Goal: Task Accomplishment & Management: Complete application form

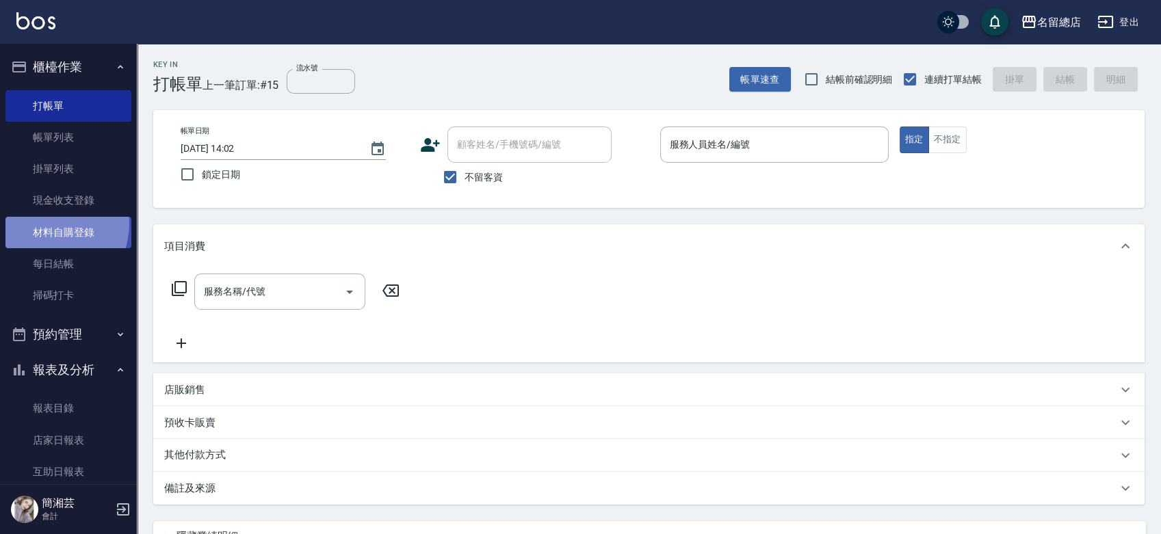
click at [49, 224] on link "材料自購登錄" at bounding box center [68, 232] width 126 height 31
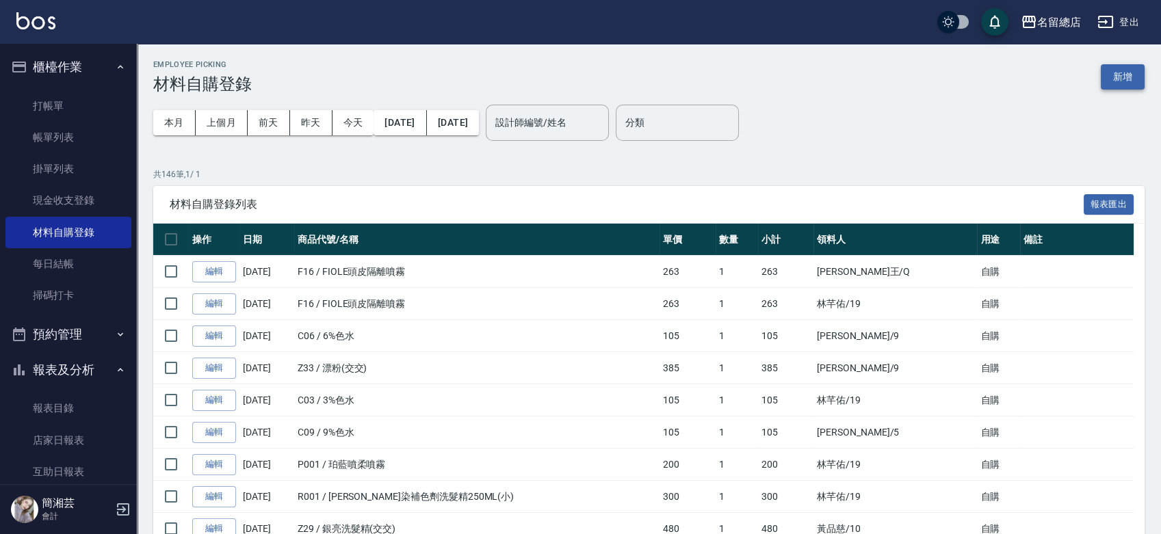
click at [1141, 74] on button "新增" at bounding box center [1123, 76] width 44 height 25
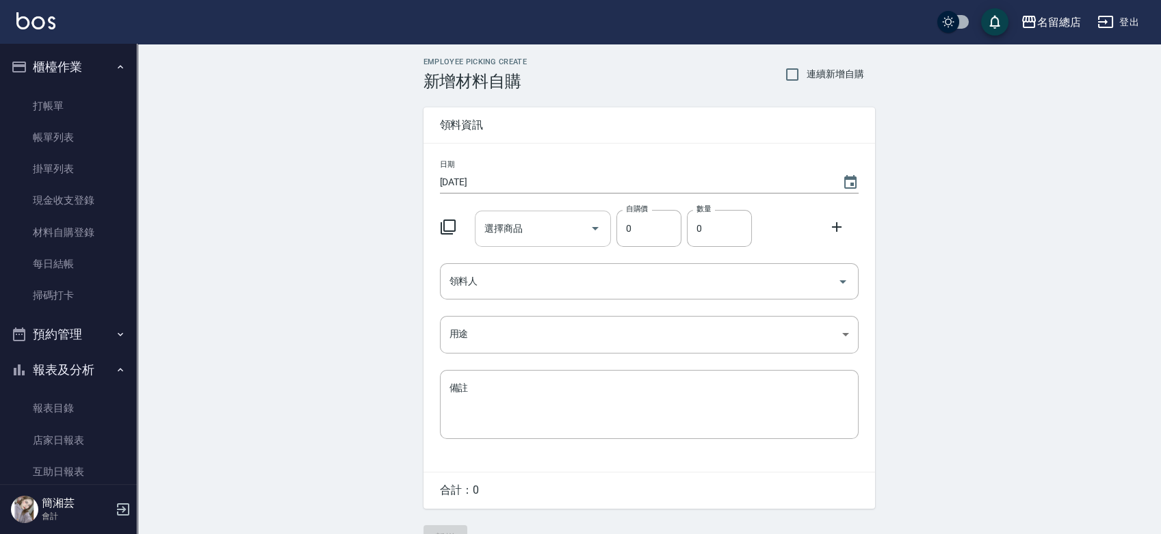
click at [562, 236] on input "選擇商品" at bounding box center [532, 229] width 103 height 24
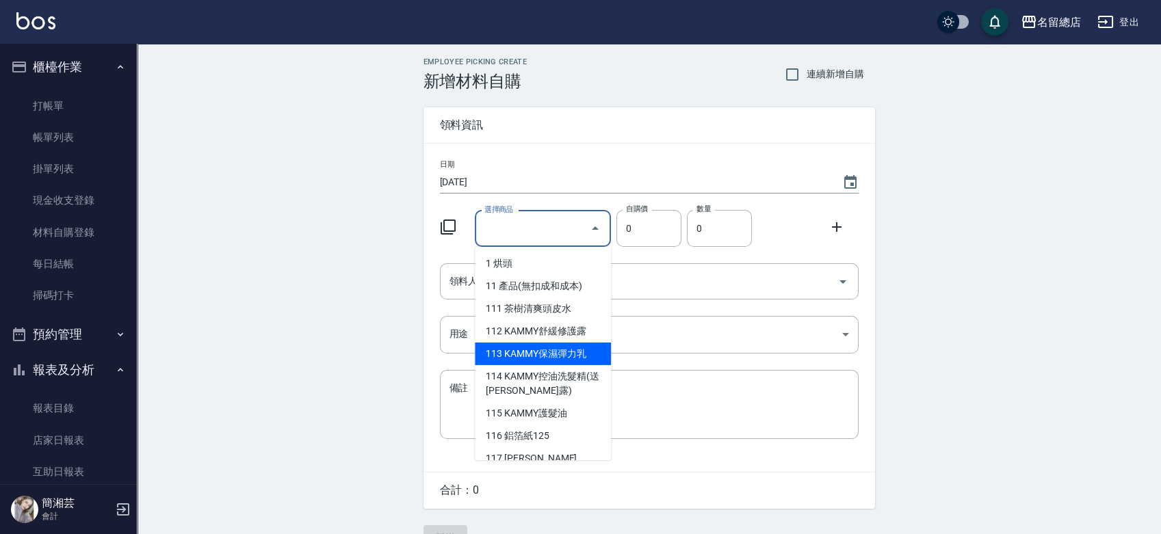
type input "ㄣ"
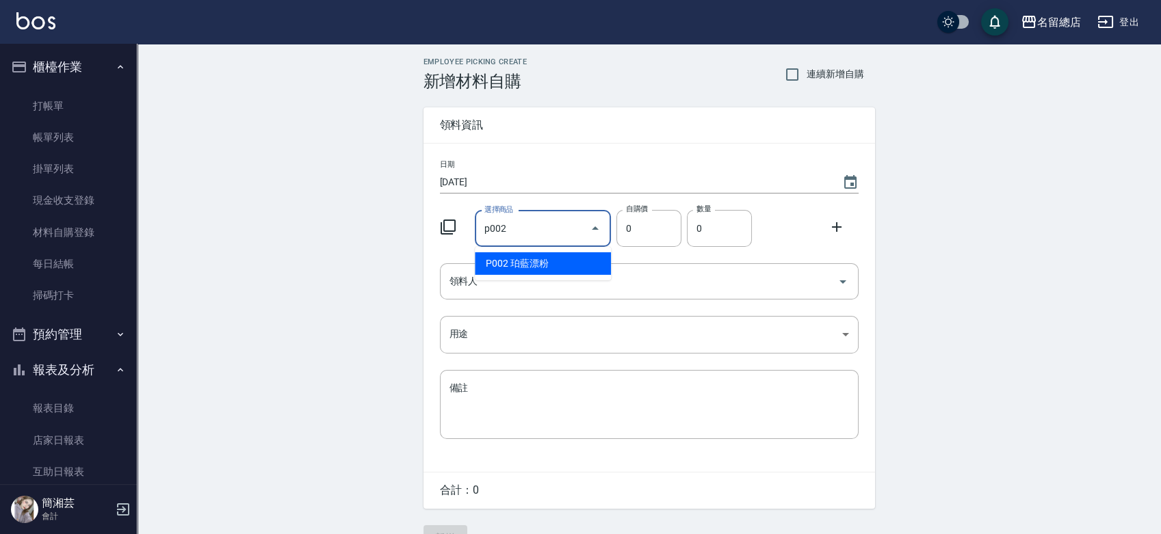
type input "珀藍漂粉"
type input "600"
type input "1"
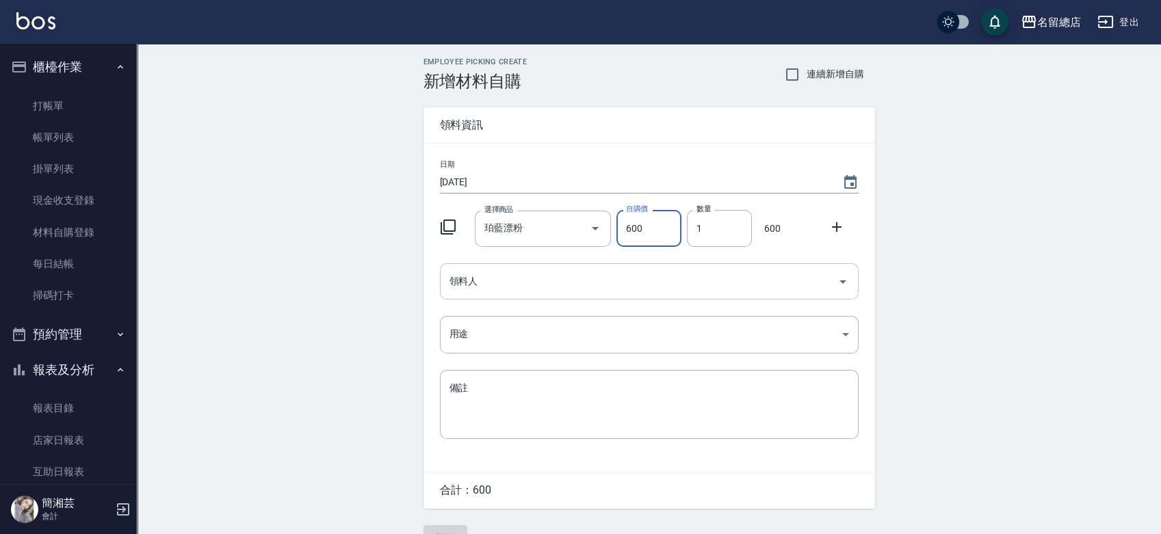
click at [563, 286] on input "領料人" at bounding box center [639, 282] width 386 height 24
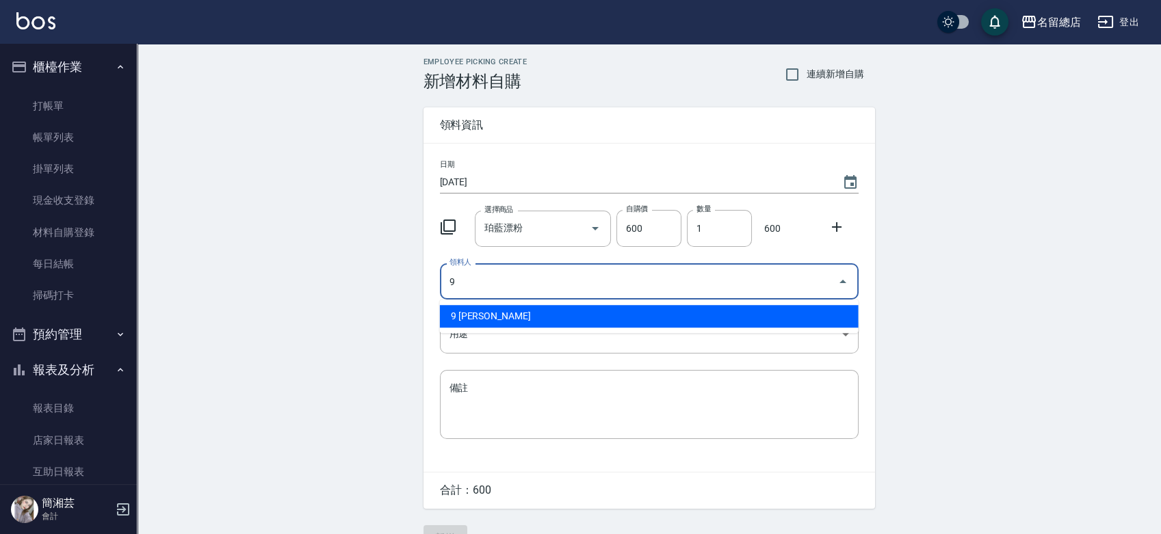
type input "9 [PERSON_NAME]"
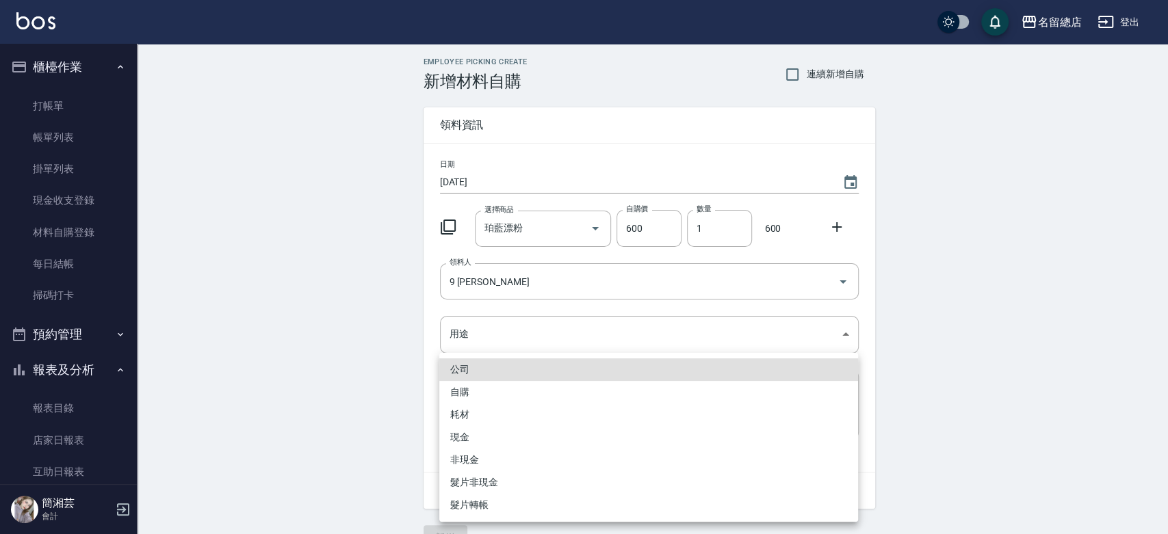
click at [504, 386] on li "自購" at bounding box center [648, 392] width 419 height 23
type input "自購"
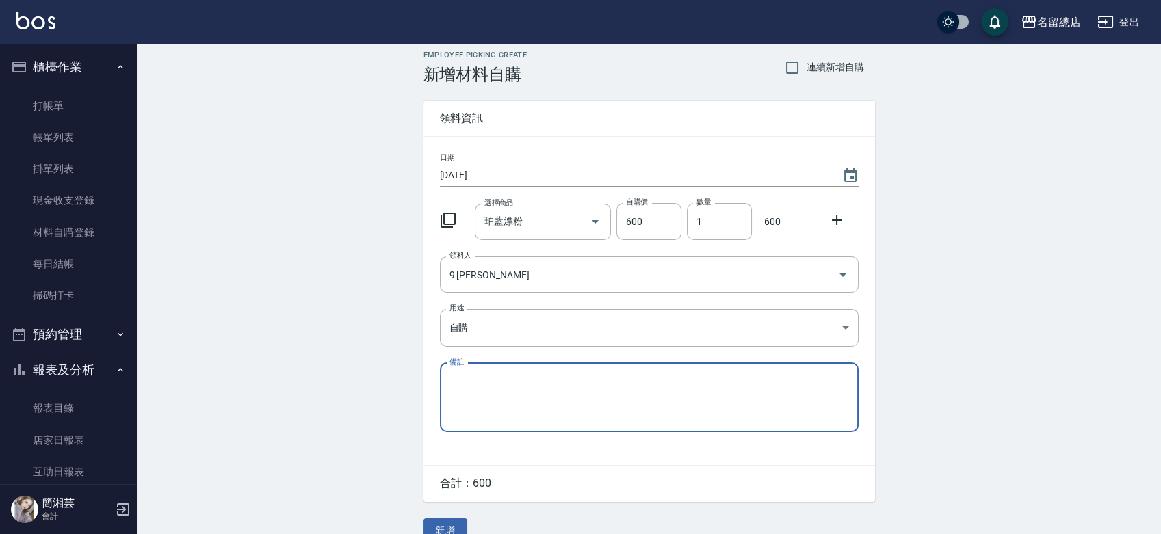
scroll to position [30, 0]
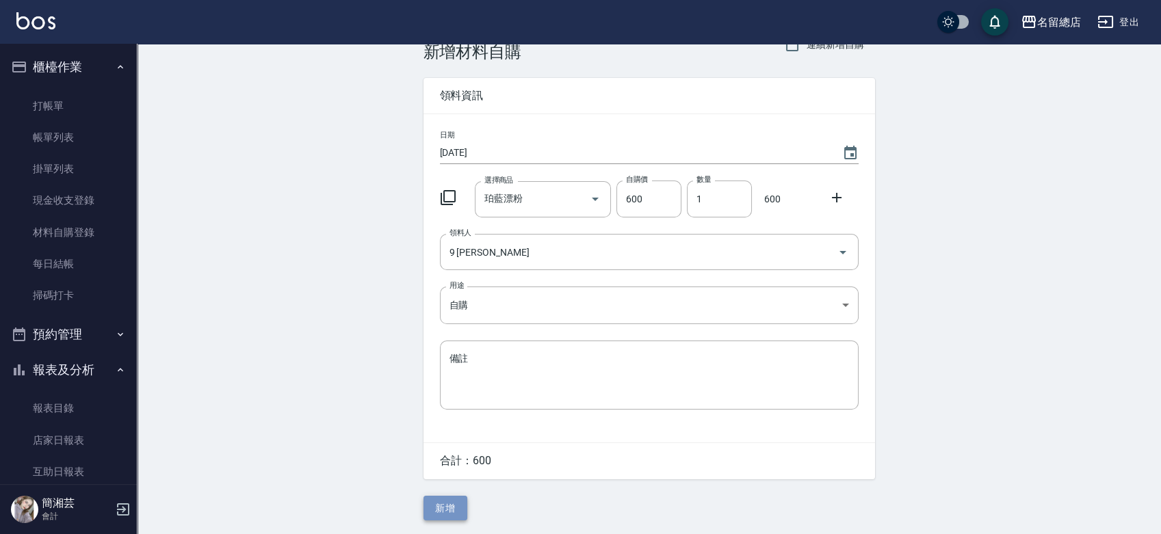
click at [433, 500] on button "新增" at bounding box center [446, 508] width 44 height 25
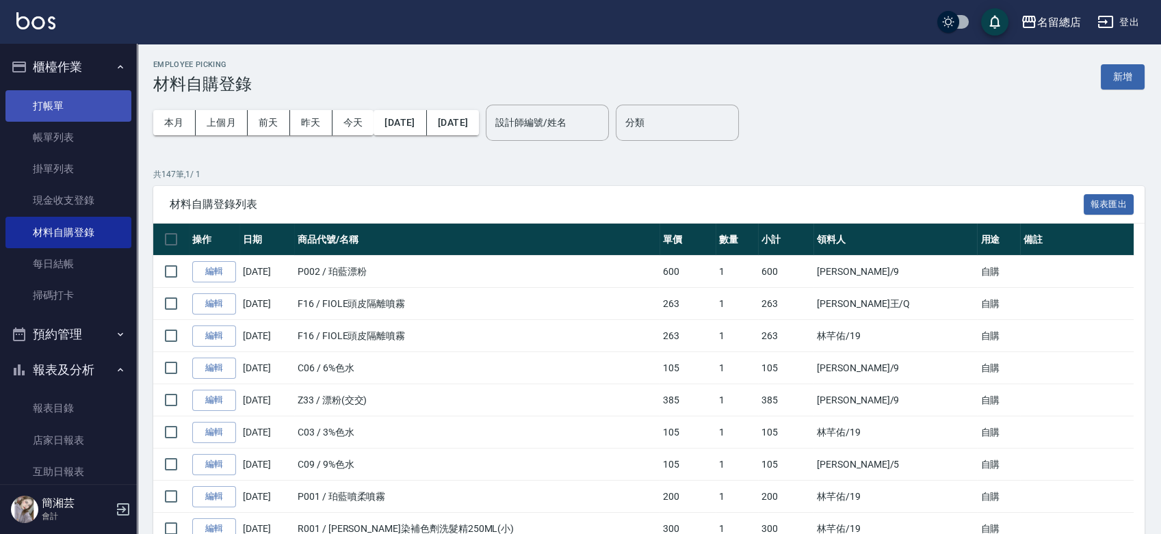
click at [64, 110] on link "打帳單" at bounding box center [68, 105] width 126 height 31
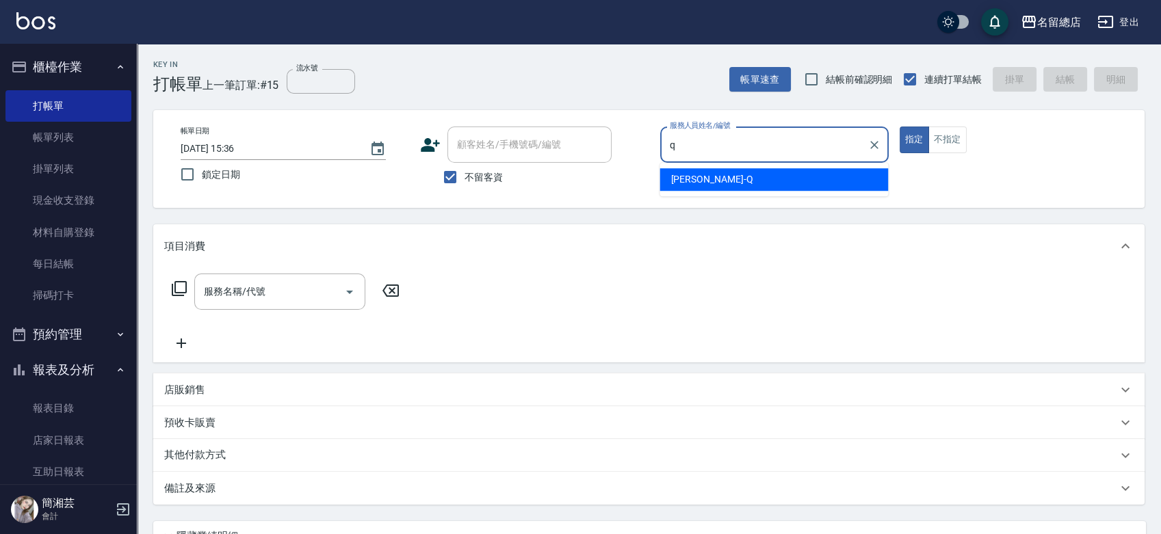
type input "[PERSON_NAME]"
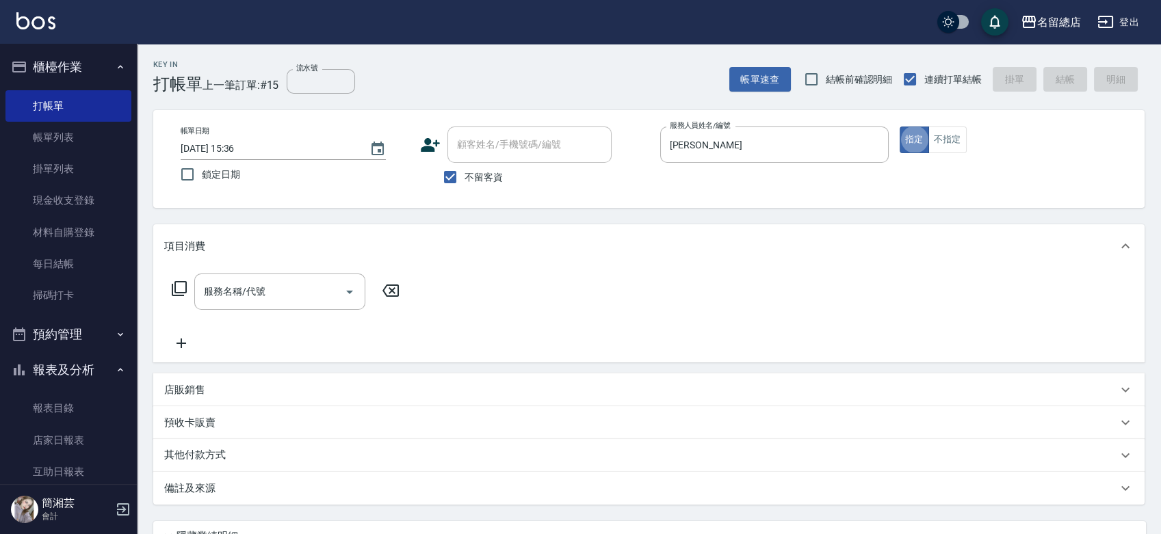
type button "true"
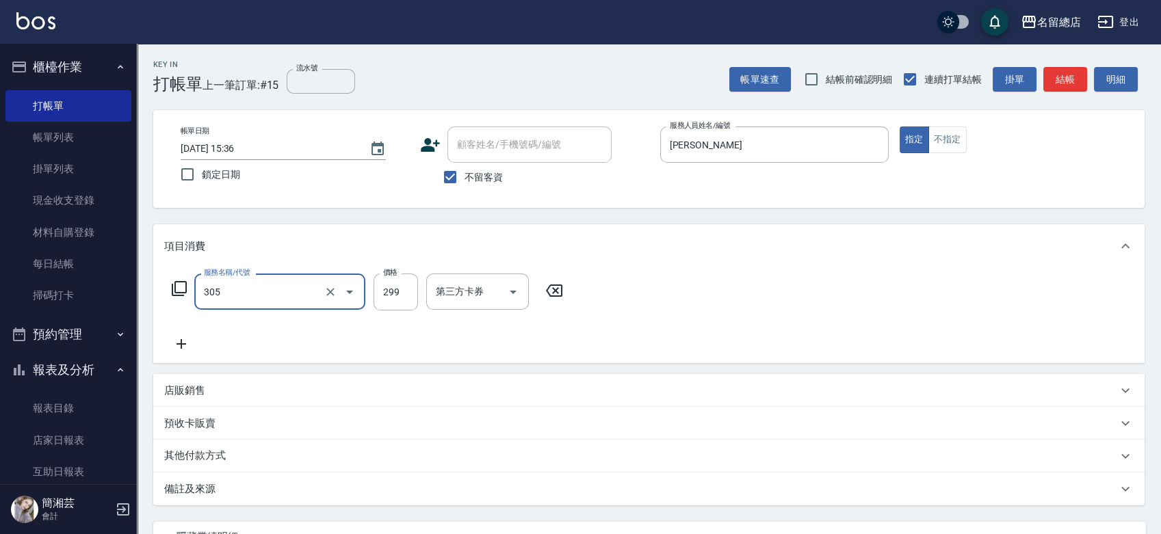
type input "剪髮(305)"
type input "400"
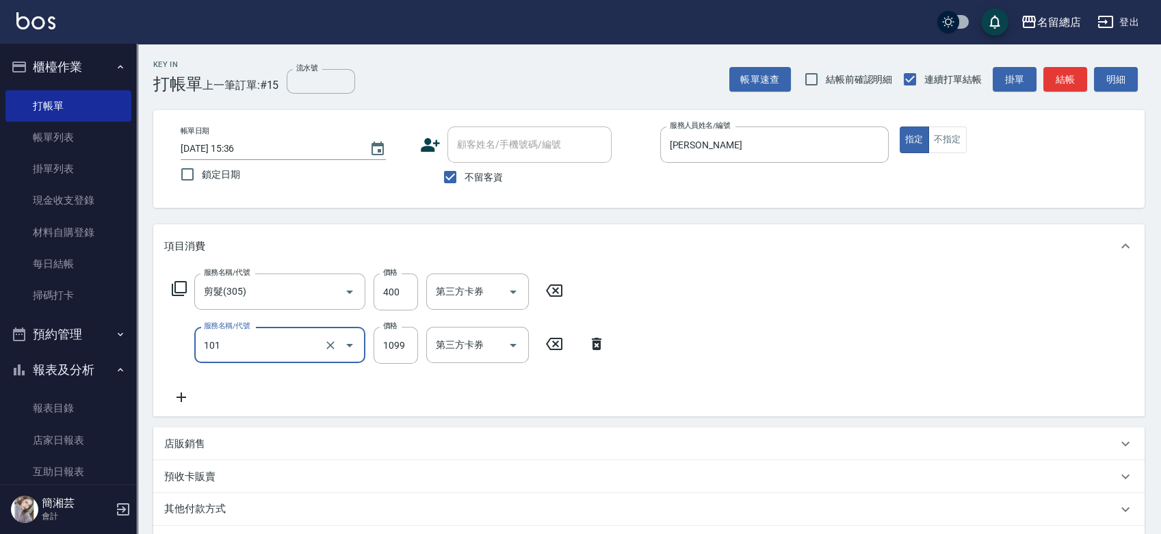
type input "蘊活頭皮1099(101)"
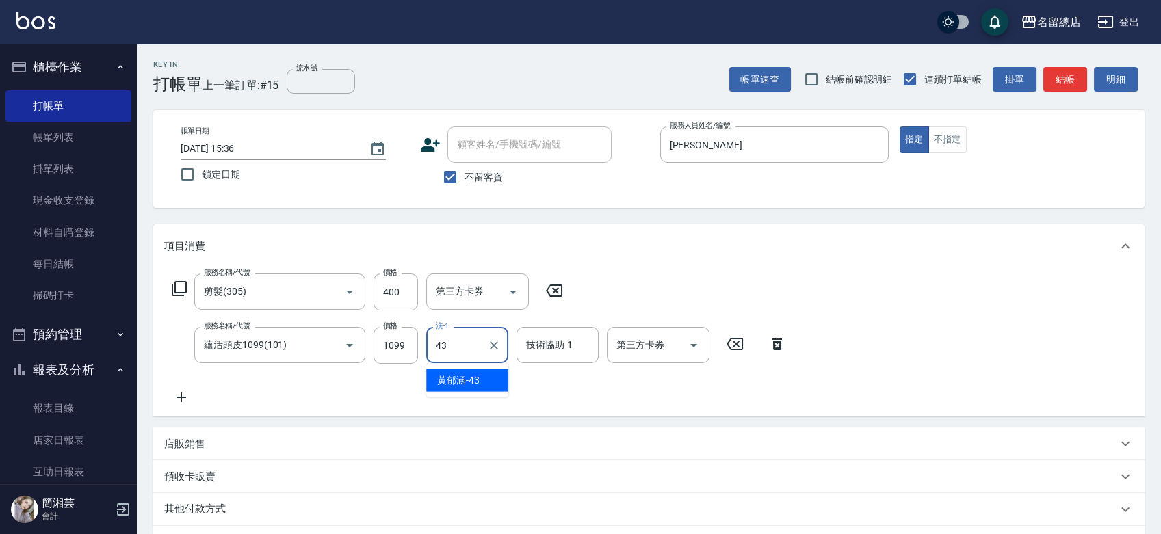
type input "[PERSON_NAME]-43"
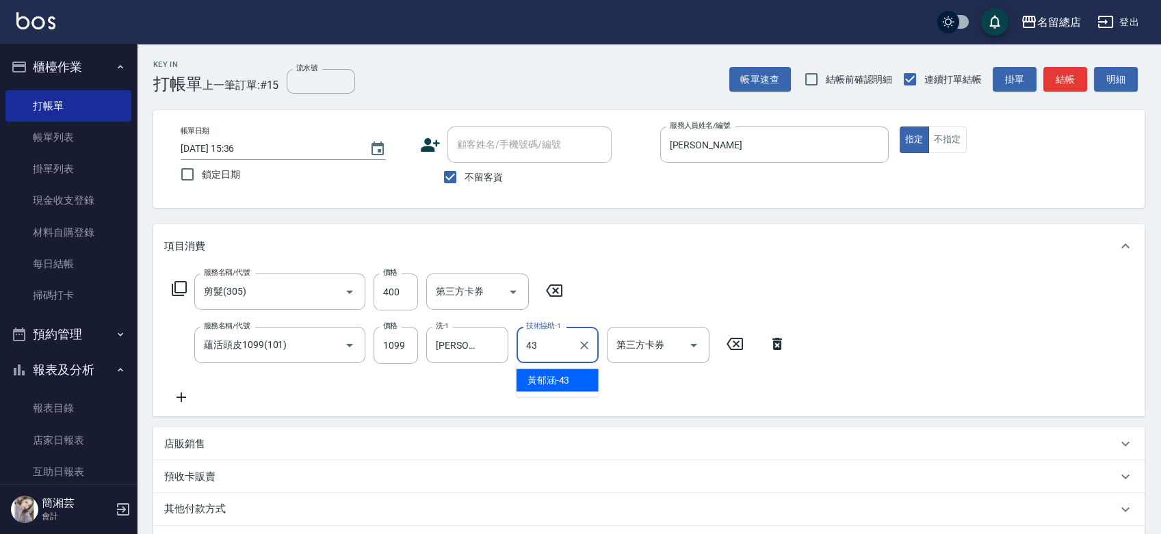
type input "[PERSON_NAME]-43"
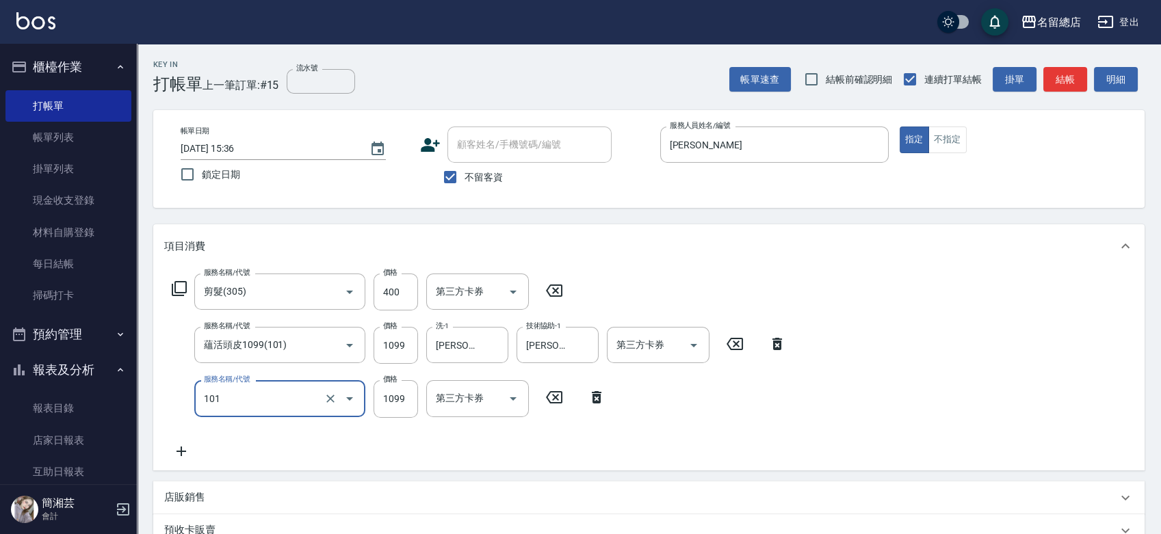
type input "蘊活頭皮1099(101)"
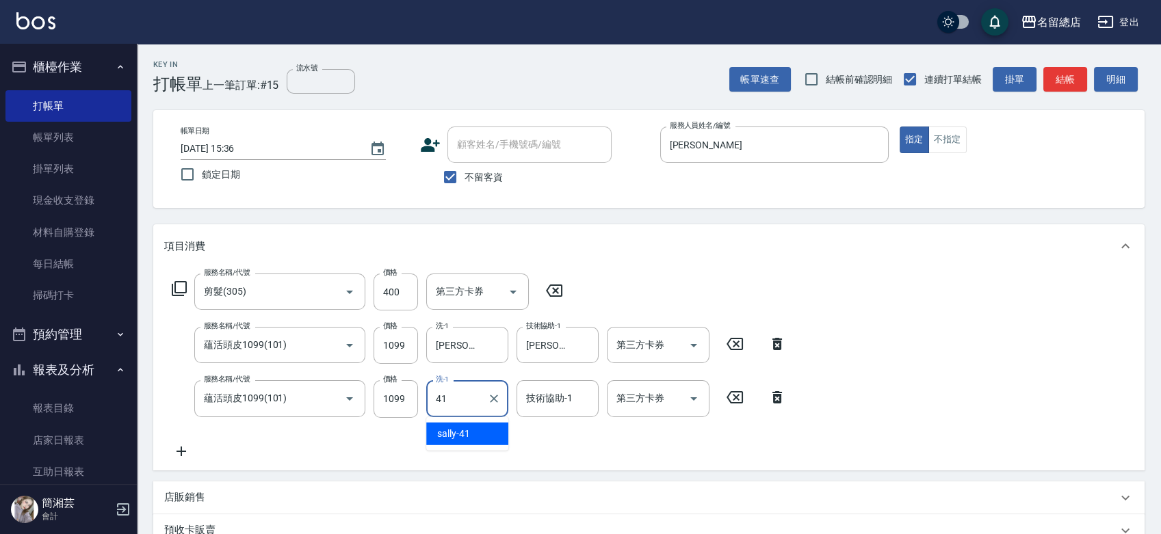
type input "sally-41"
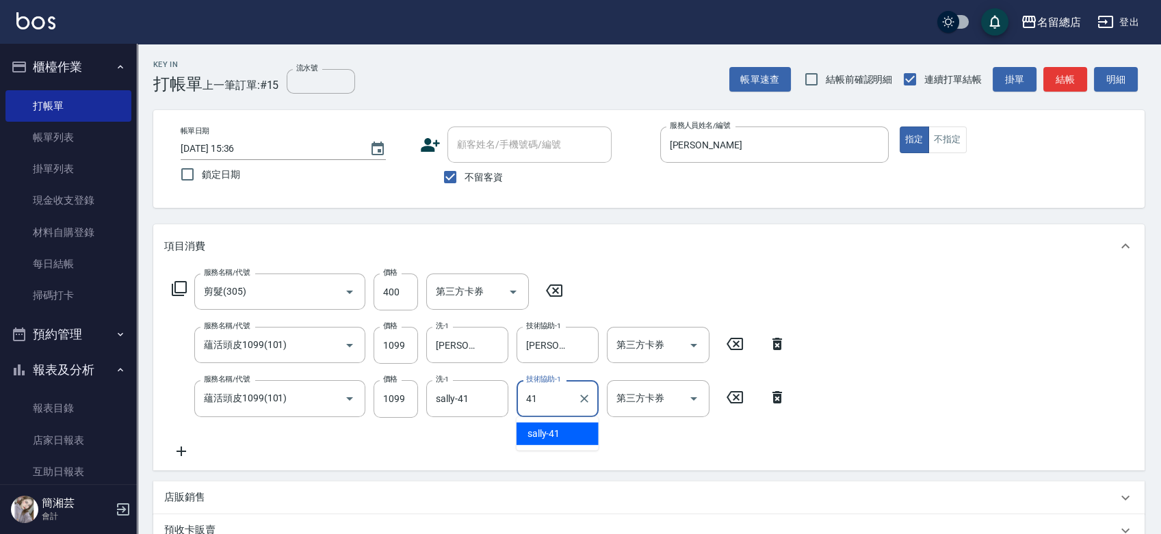
type input "sally-41"
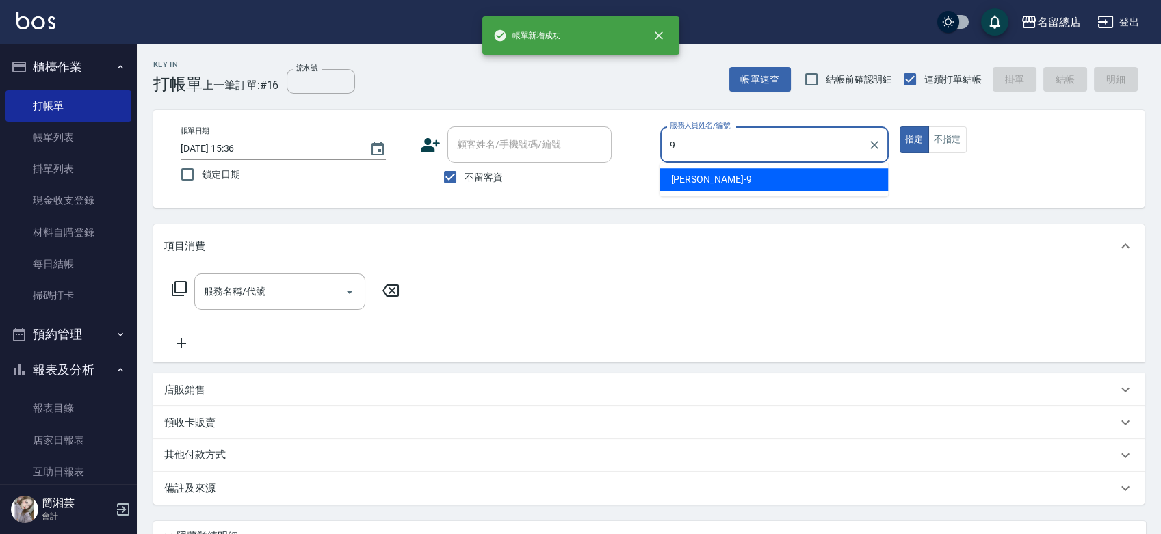
type input "[PERSON_NAME]-9"
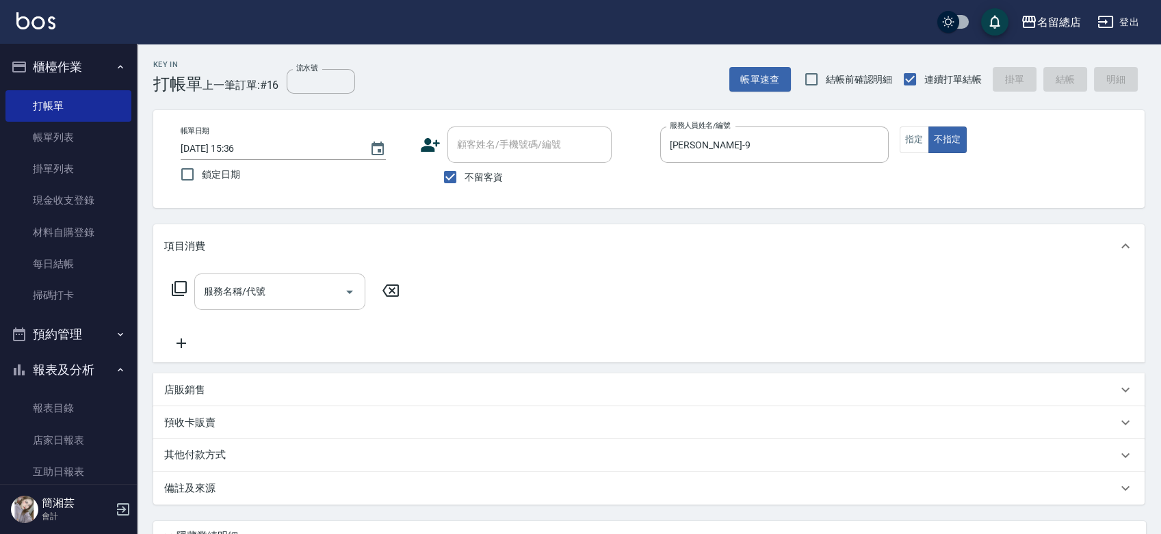
click at [310, 281] on input "服務名稱/代號" at bounding box center [270, 292] width 138 height 24
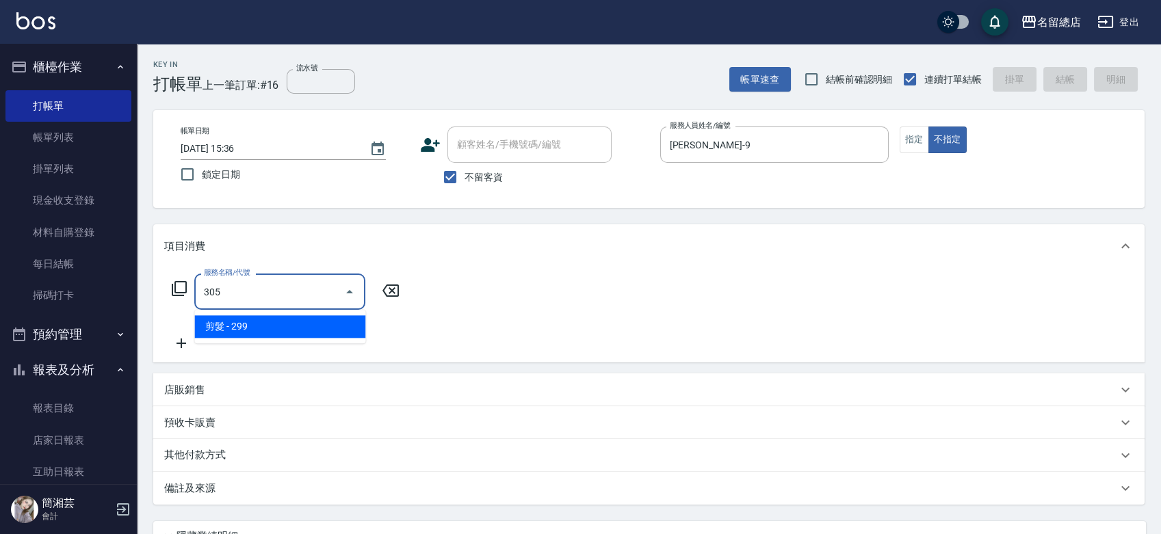
type input "剪髮(305)"
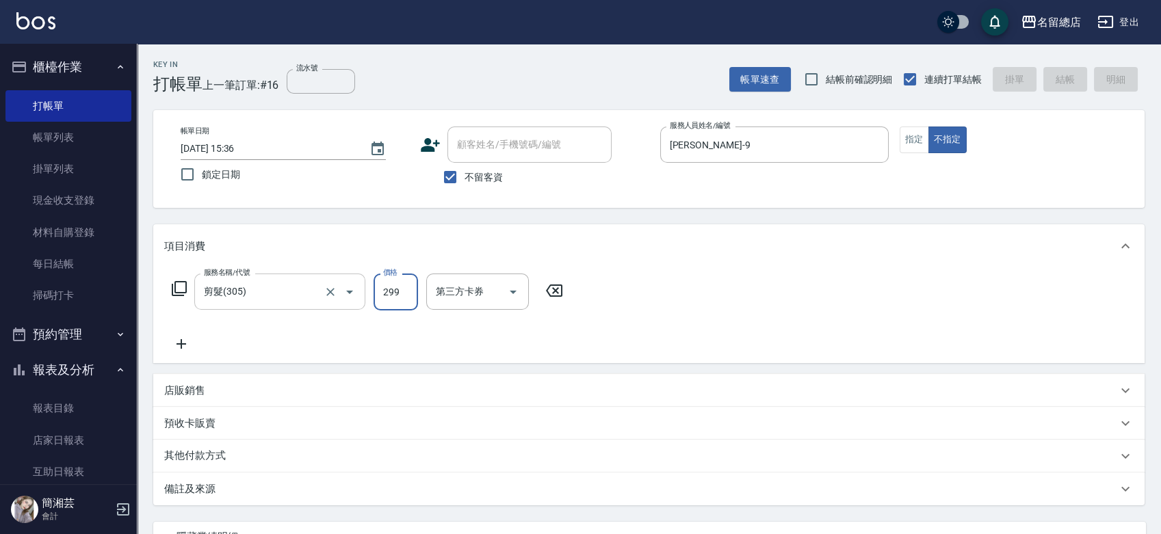
type input "[DATE] 15:37"
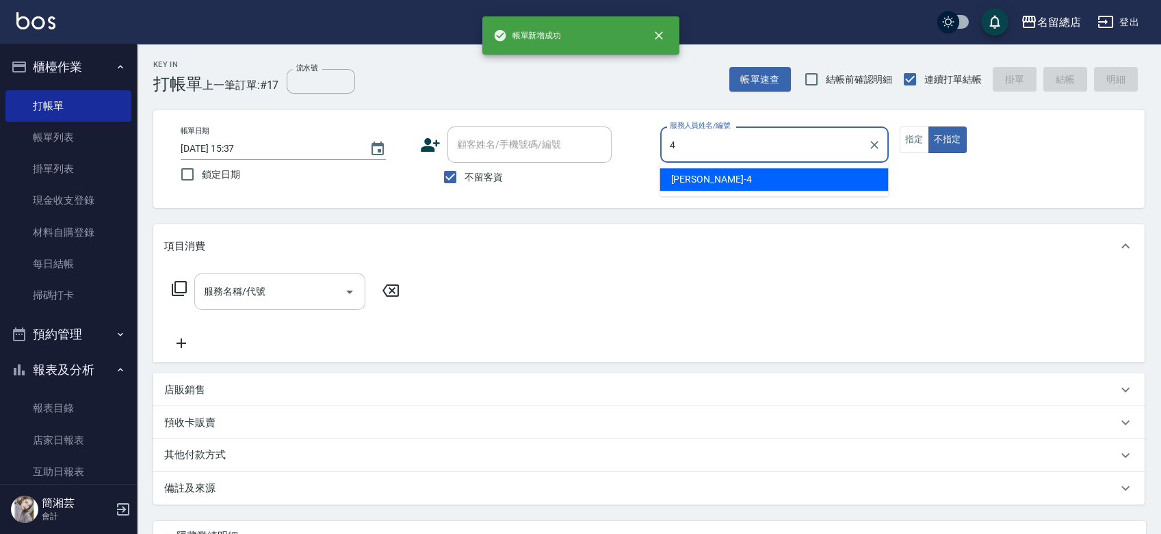
type input "[PERSON_NAME]-4"
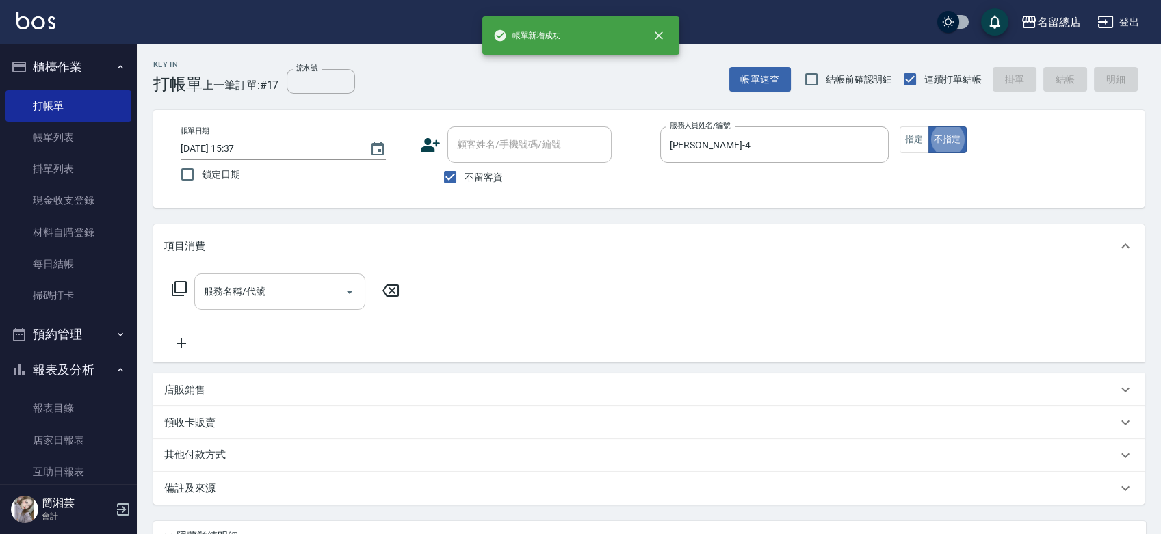
type button "false"
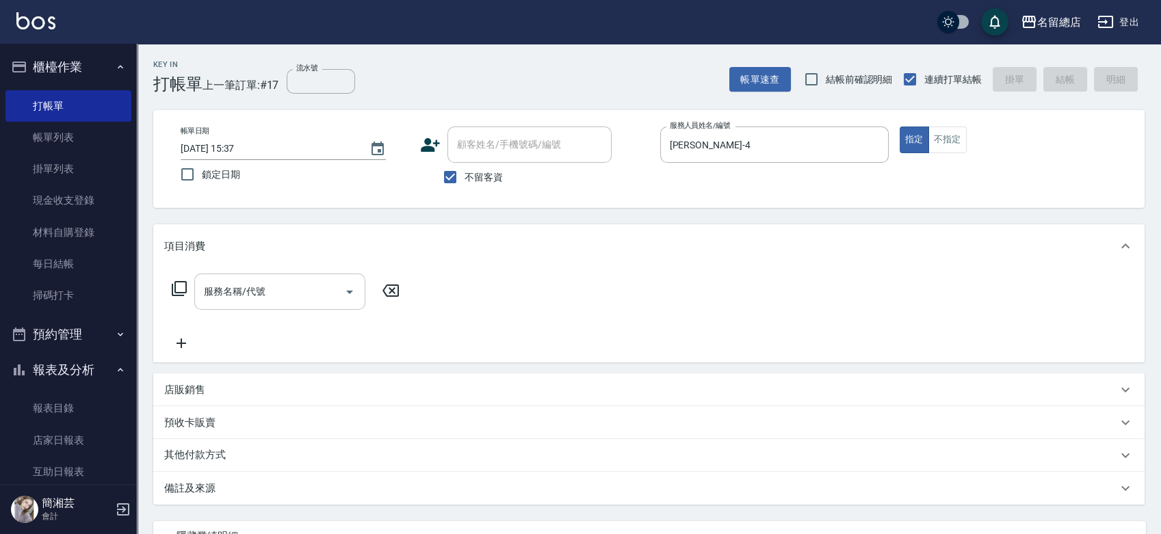
click at [247, 294] on input "服務名稱/代號" at bounding box center [270, 292] width 138 height 24
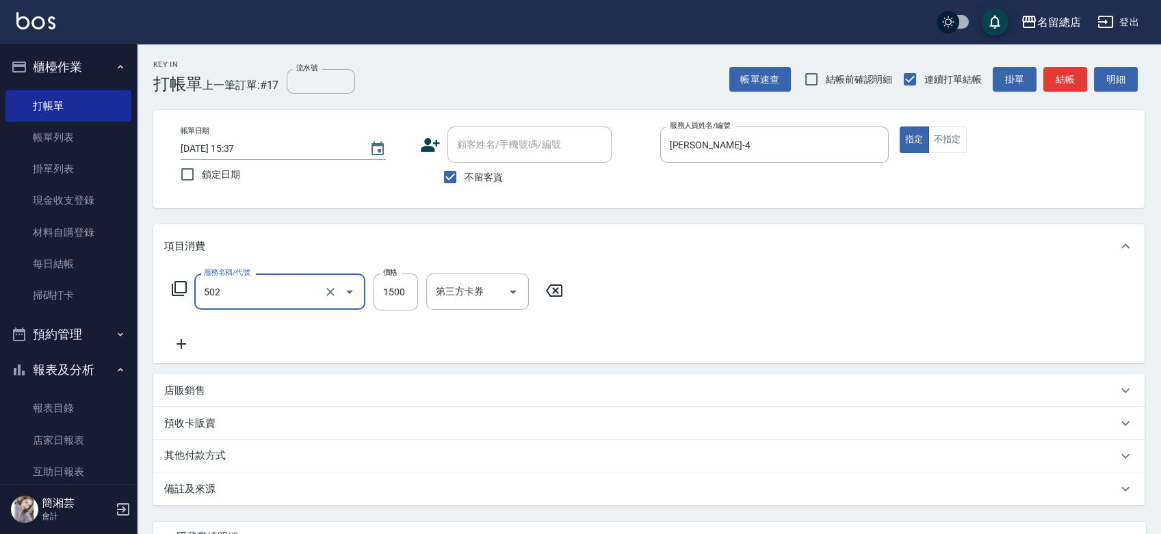
type input "染髮1500以上(502)"
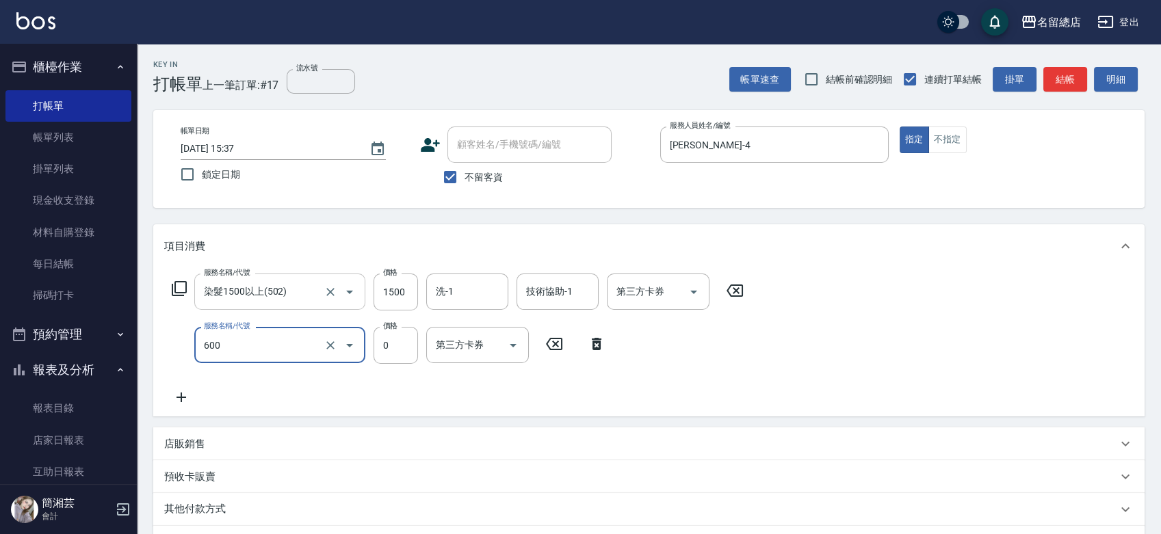
type input "洗髮(免費)(600)"
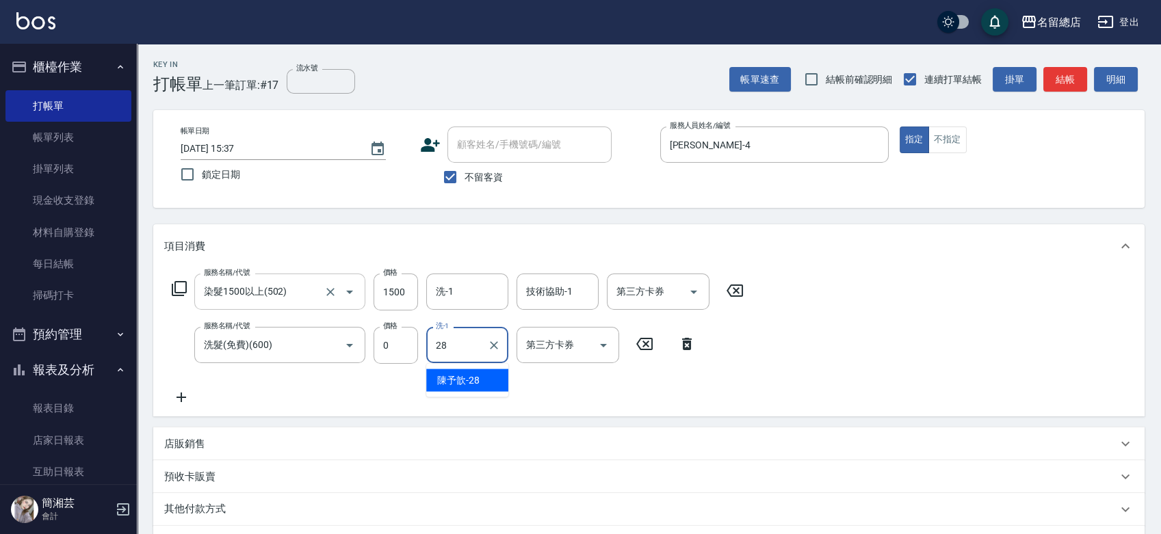
type input "陳予歆-28"
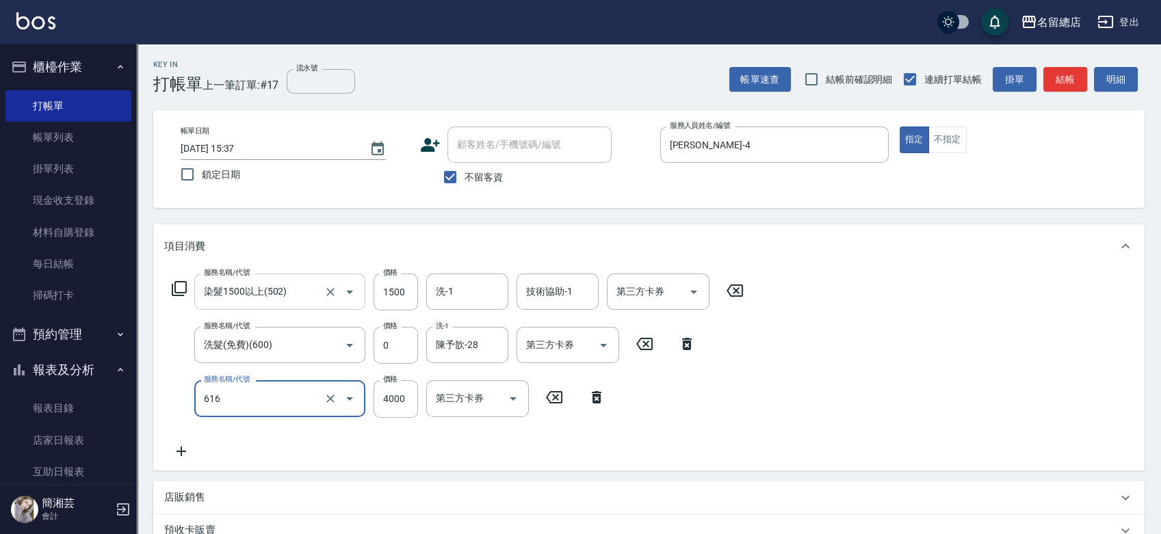
type input "自備接髮(616)"
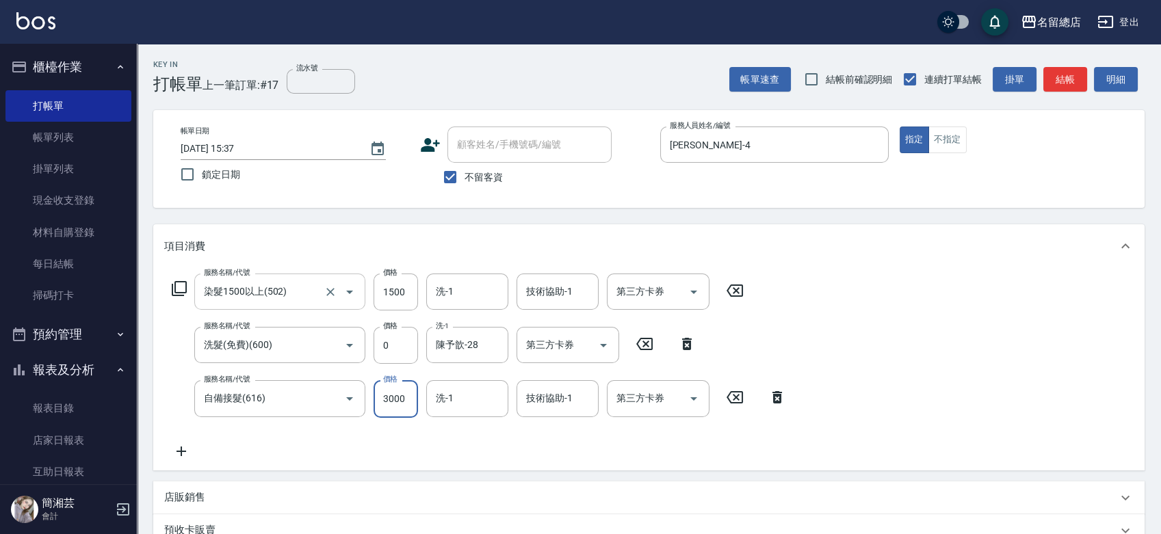
type input "3000"
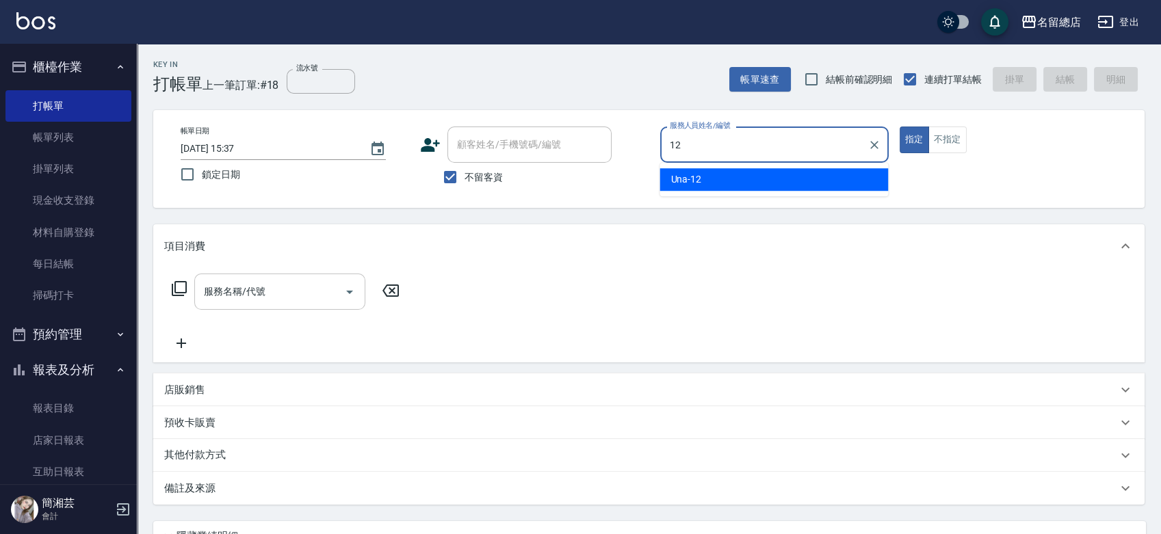
type input "Una-12"
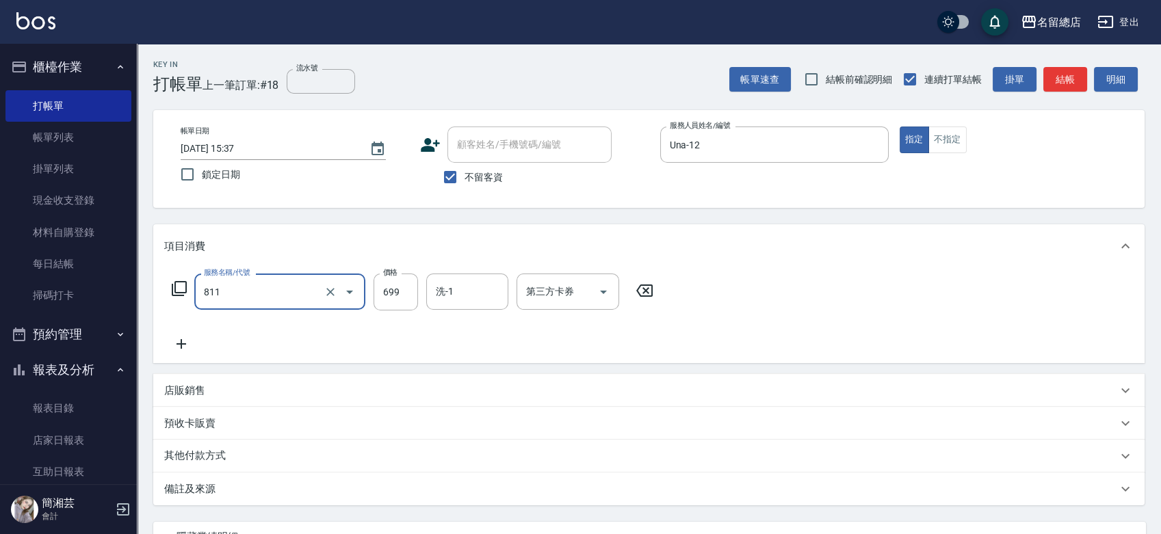
type input "洗+剪(811)"
type input "600"
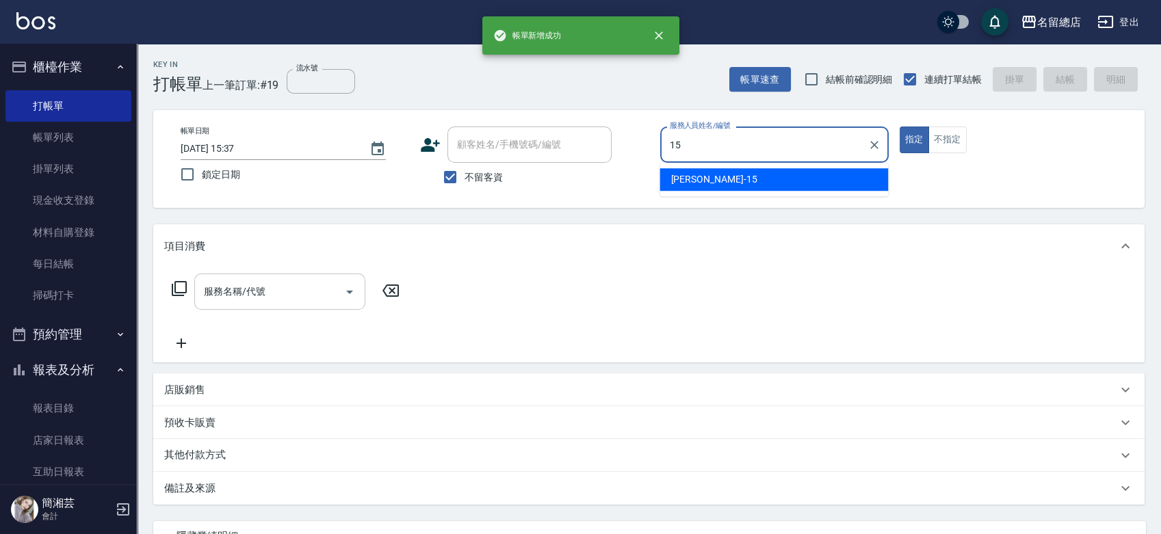
type input "[PERSON_NAME]-15"
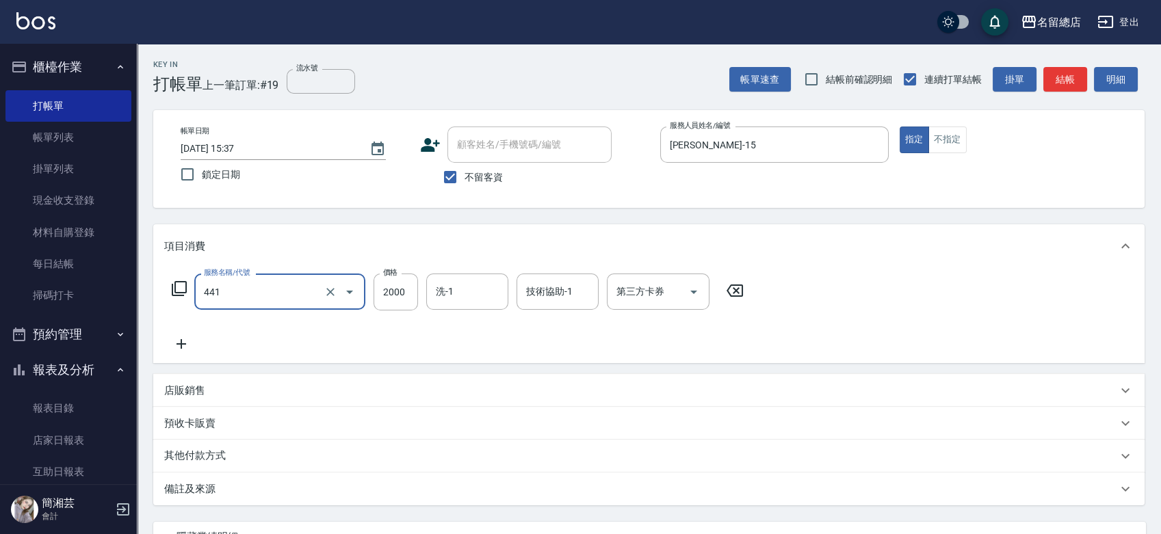
type input "2段自單次1300以上(441)"
type input "1800"
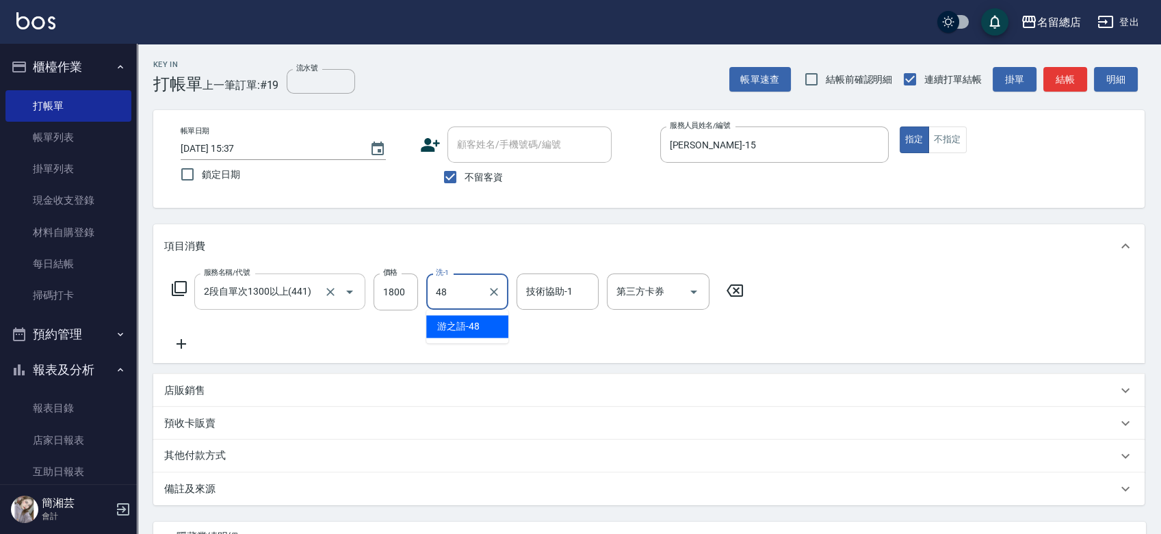
type input "游之語-48"
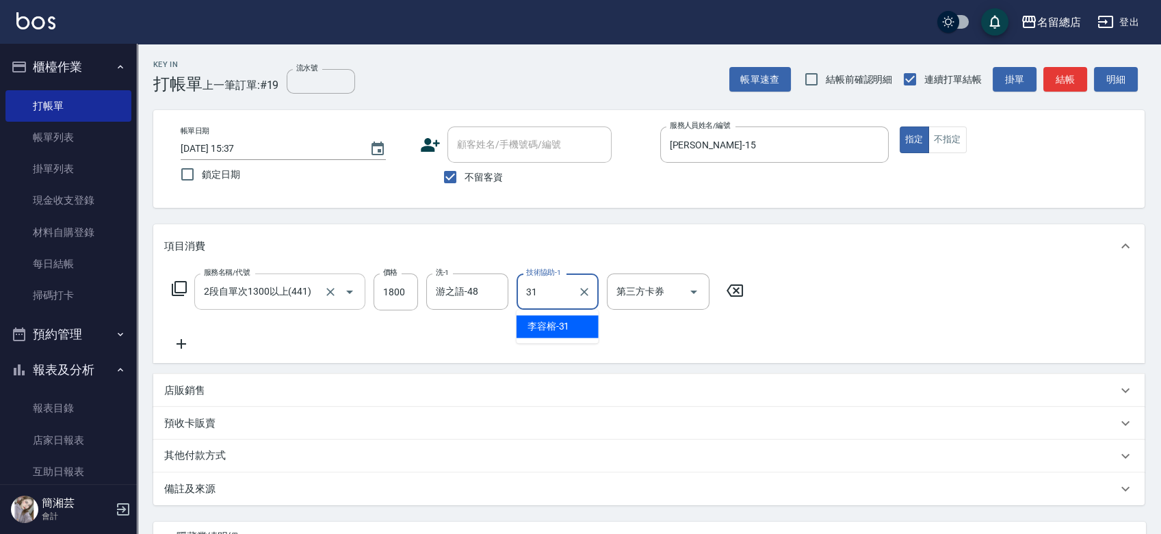
type input "[PERSON_NAME]-31"
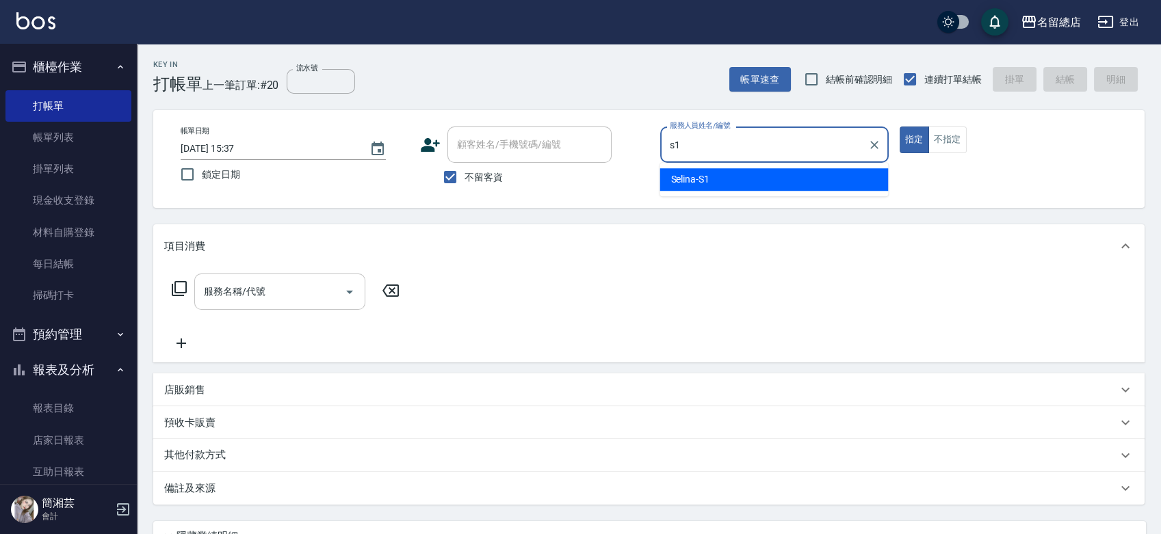
type input "Selina-S1"
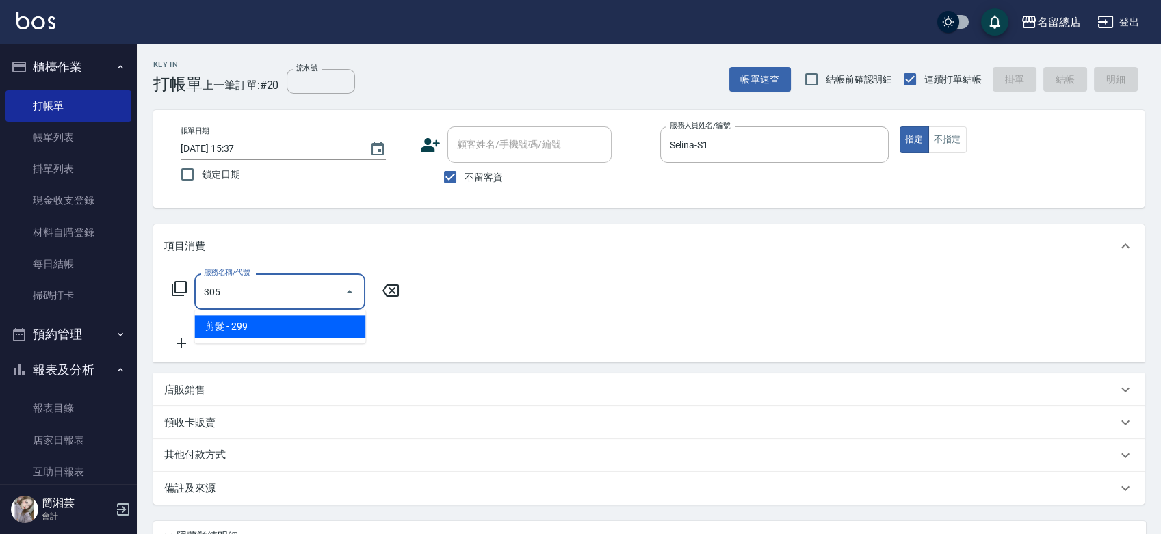
type input "剪髮(305)"
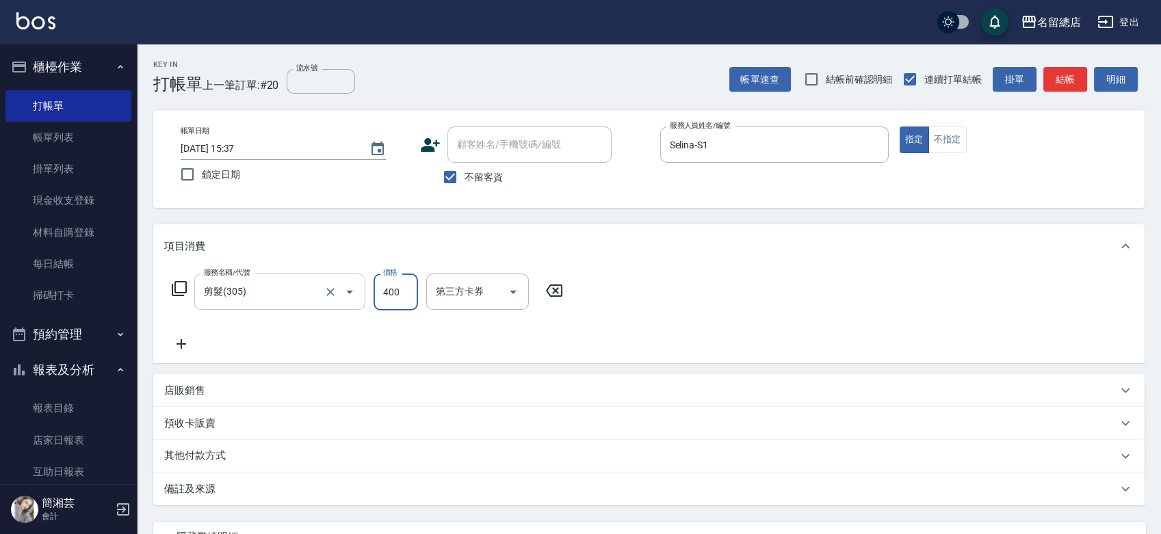
type input "400"
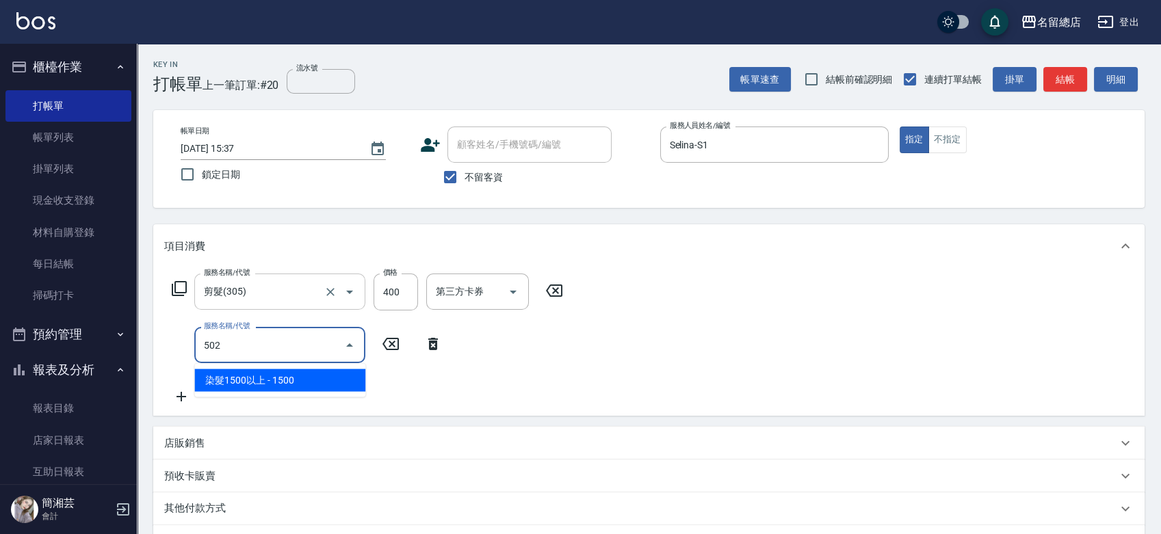
type input "染髮1500以上(502)"
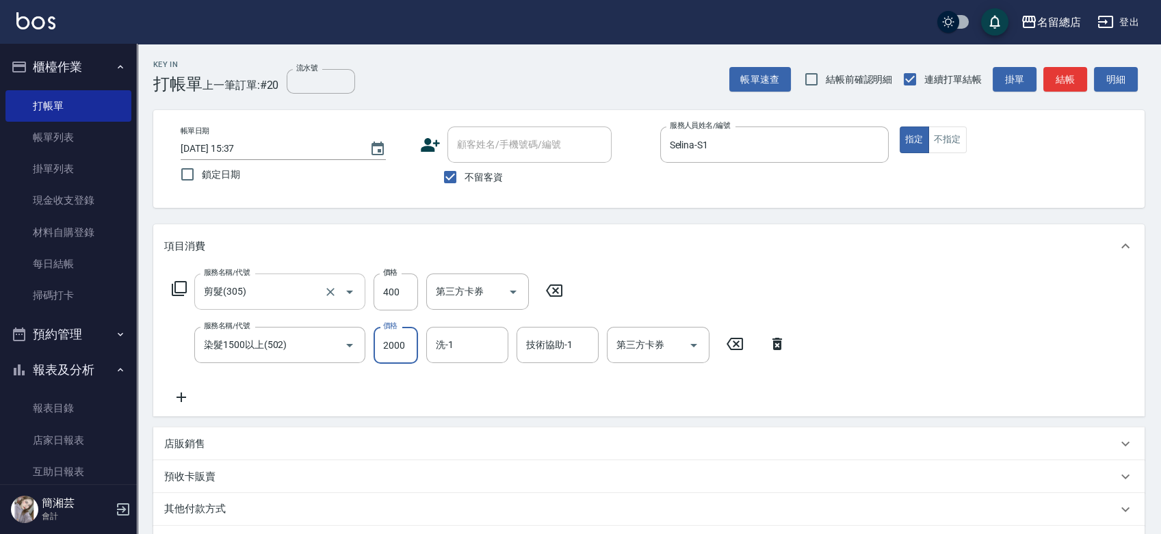
type input "2000"
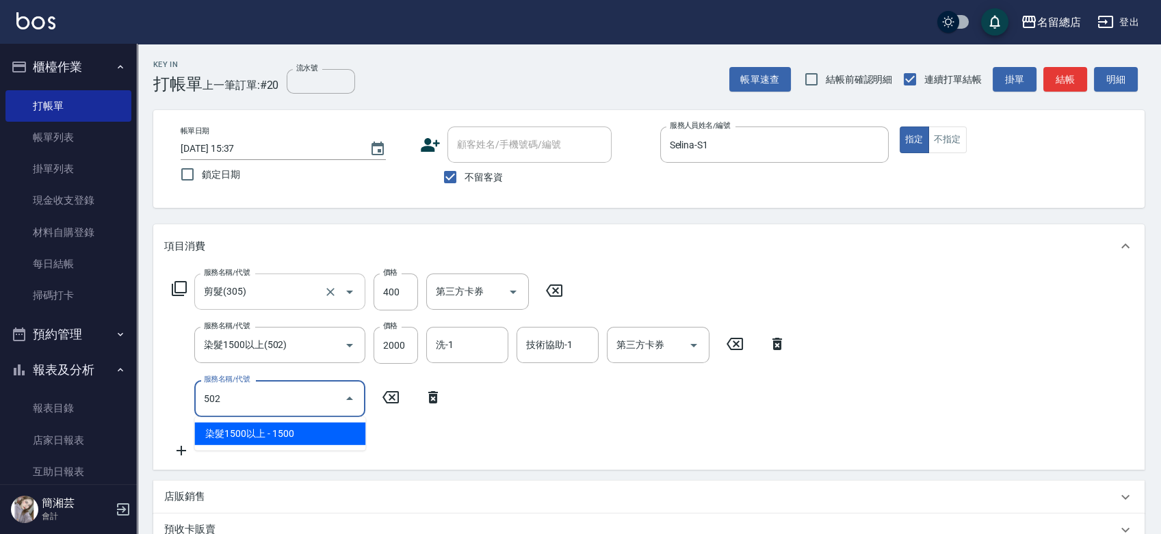
type input "染髮1500以上(502)"
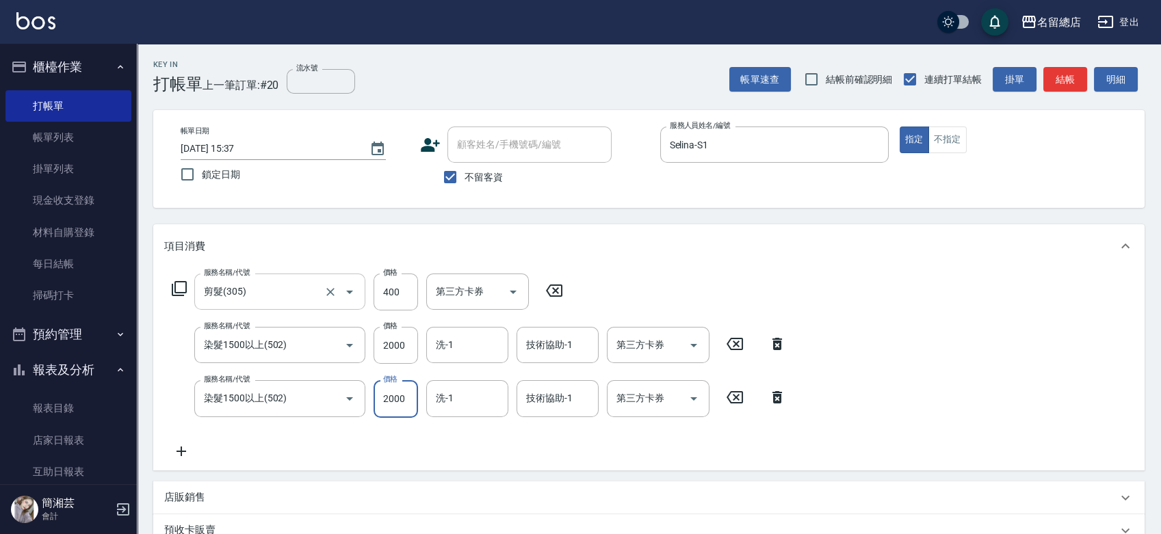
type input "2000"
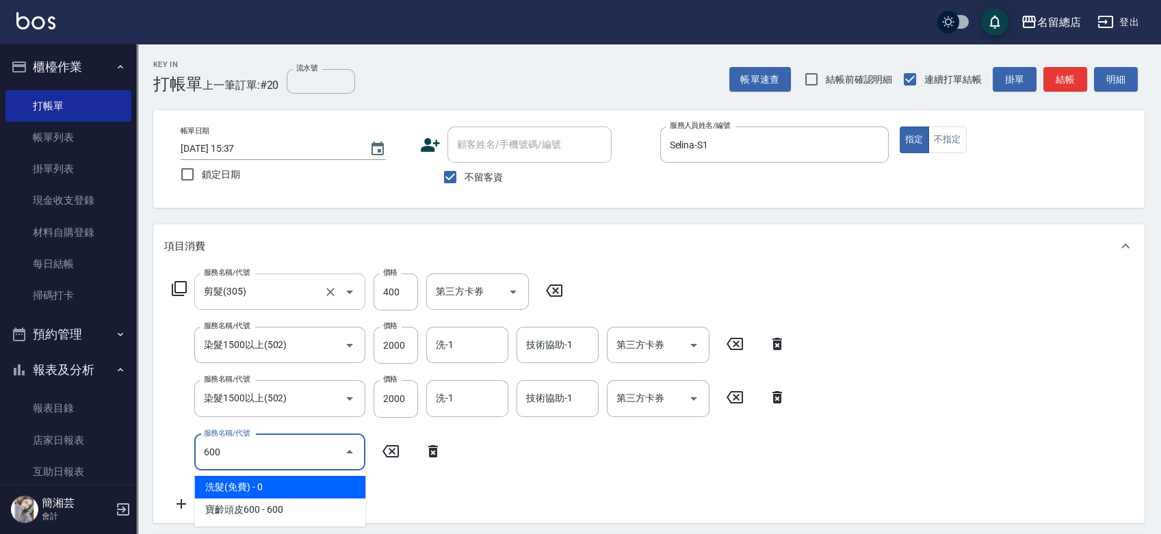
type input "洗髮(免費)(600)"
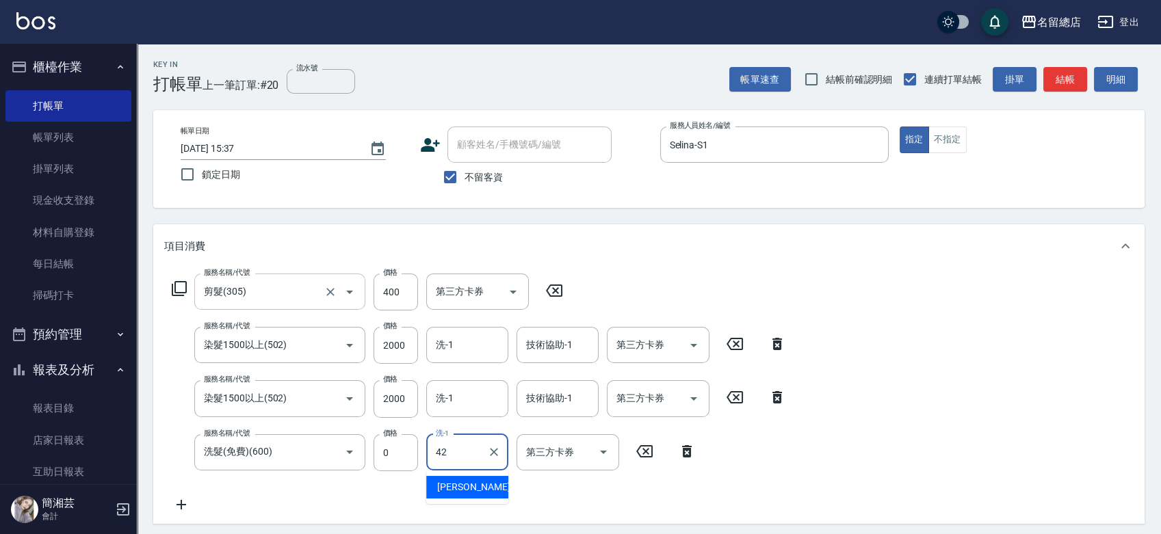
type input "[PERSON_NAME]-42"
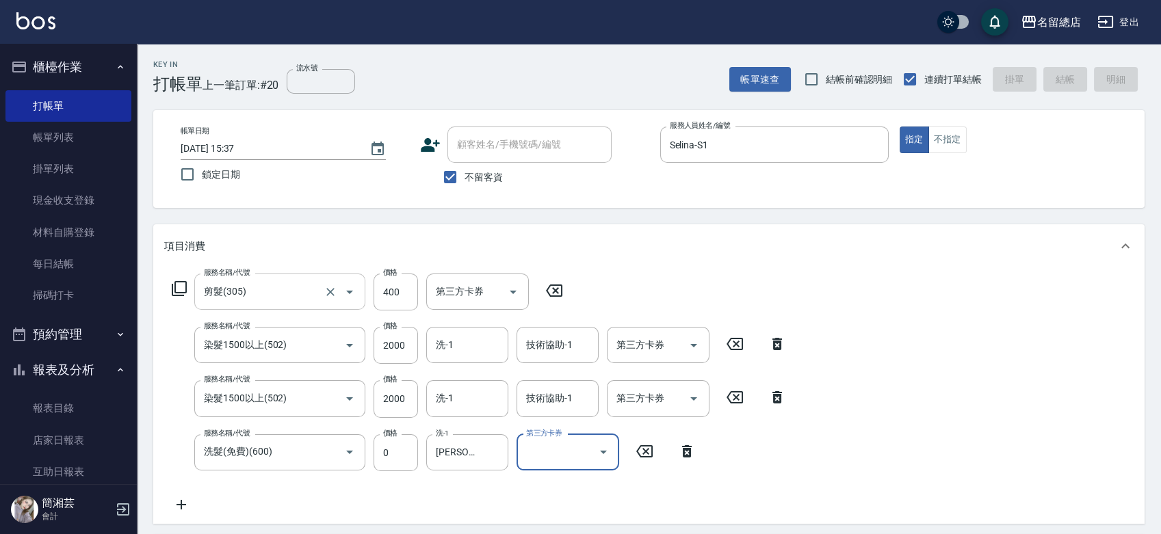
type input "[DATE] 15:38"
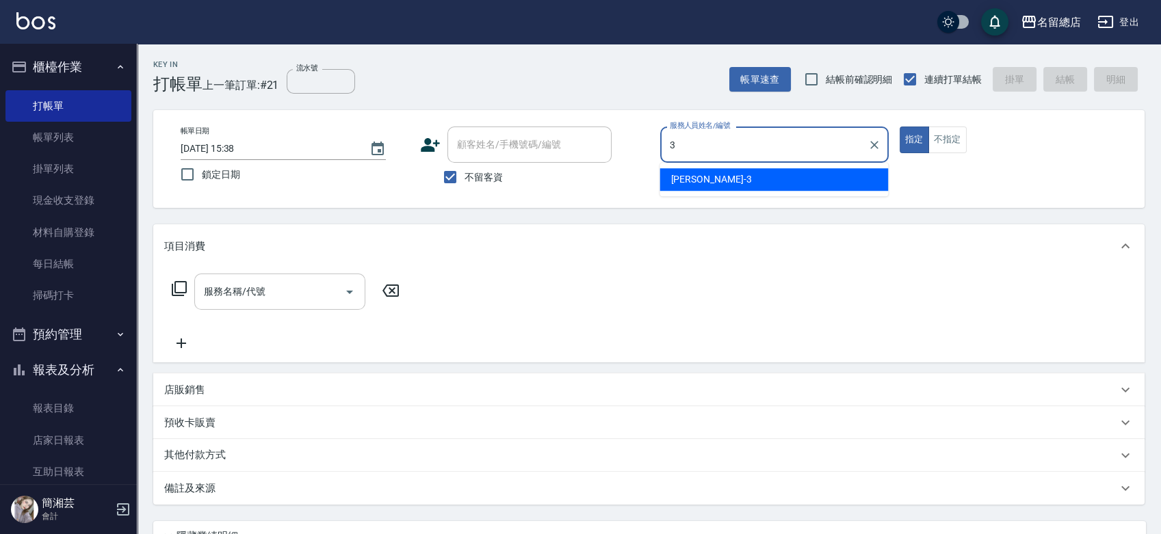
type input "[PERSON_NAME]-3"
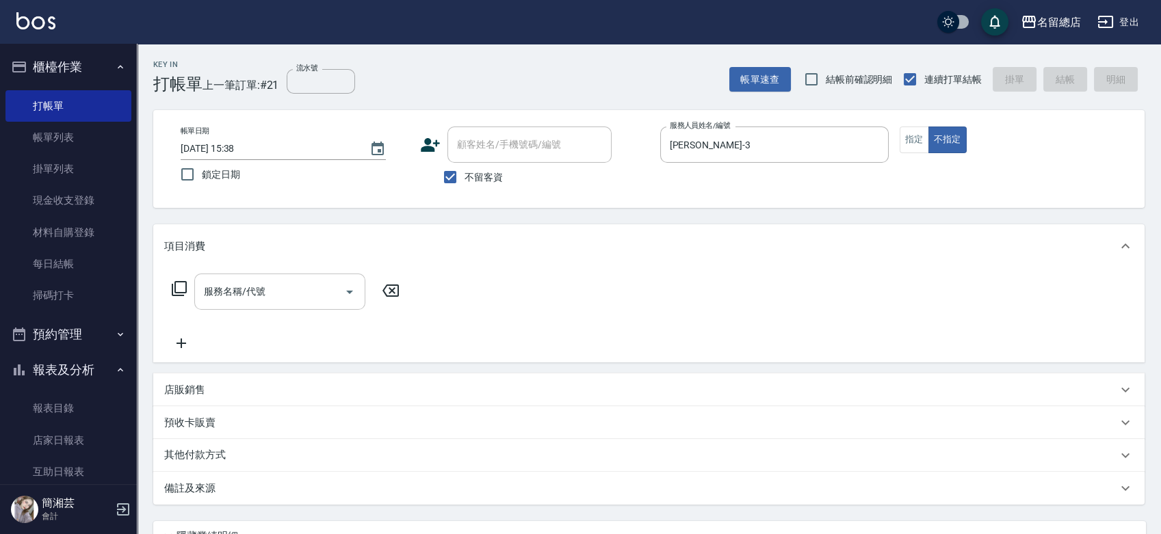
click at [268, 284] on input "服務名稱/代號" at bounding box center [270, 292] width 138 height 24
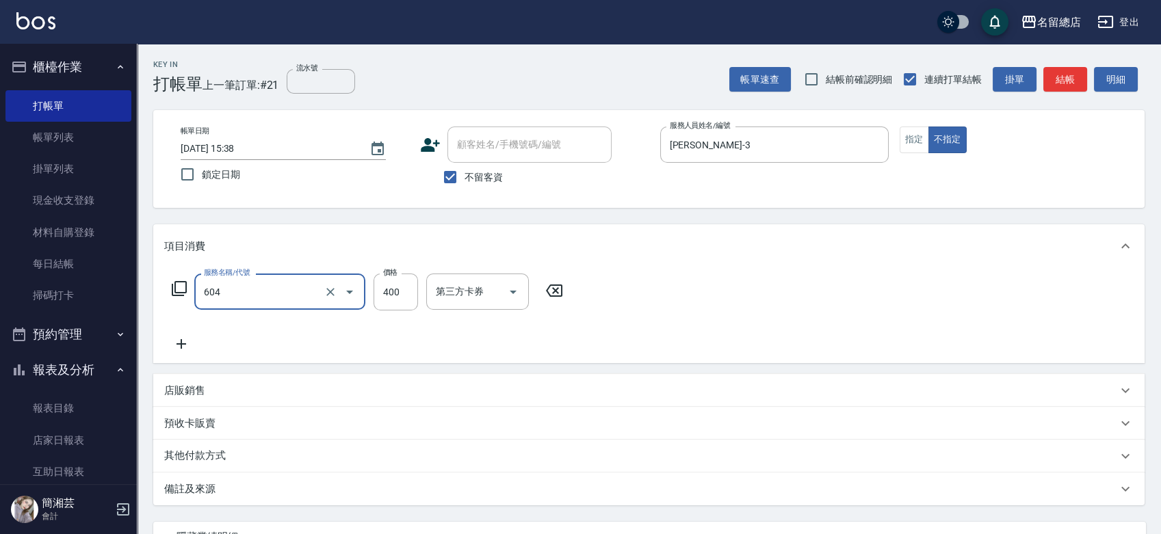
type input "健康洗髮(604)"
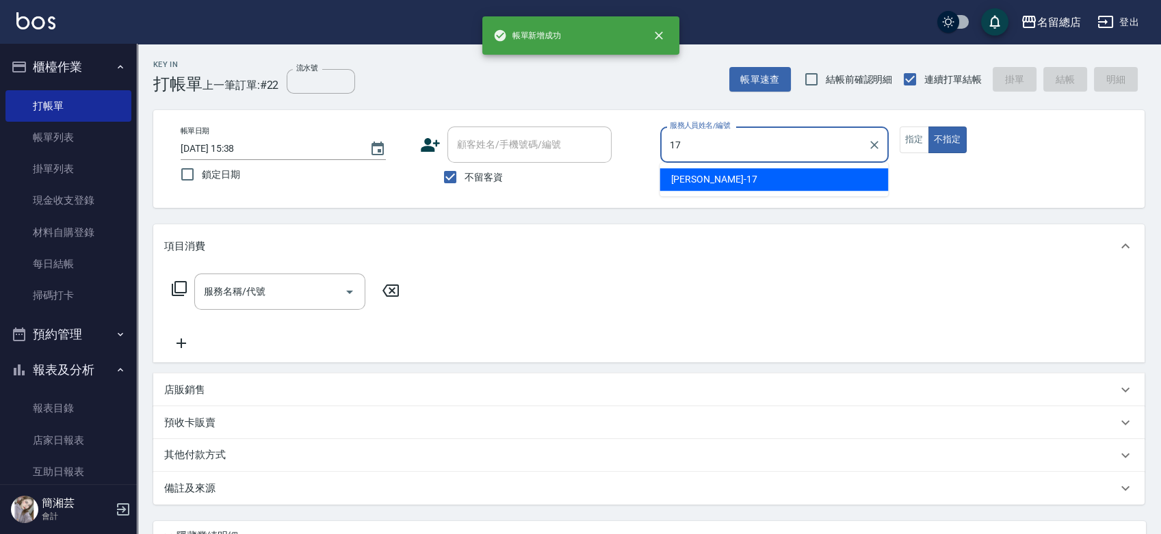
type input "[PERSON_NAME]-17"
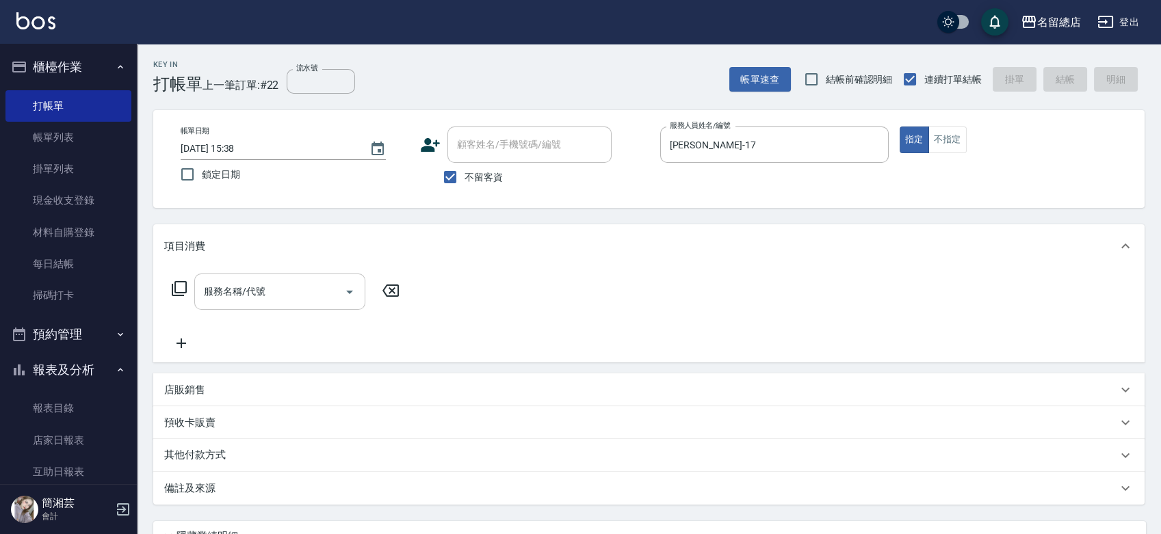
click at [246, 288] on input "服務名稱/代號" at bounding box center [270, 292] width 138 height 24
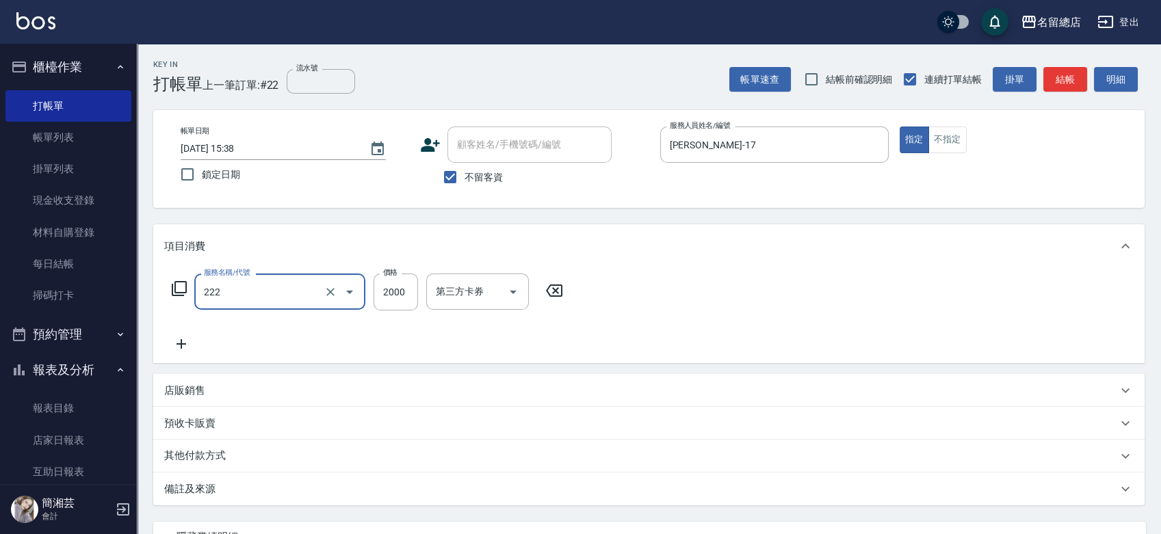
type input "燙髮2000以上(222)"
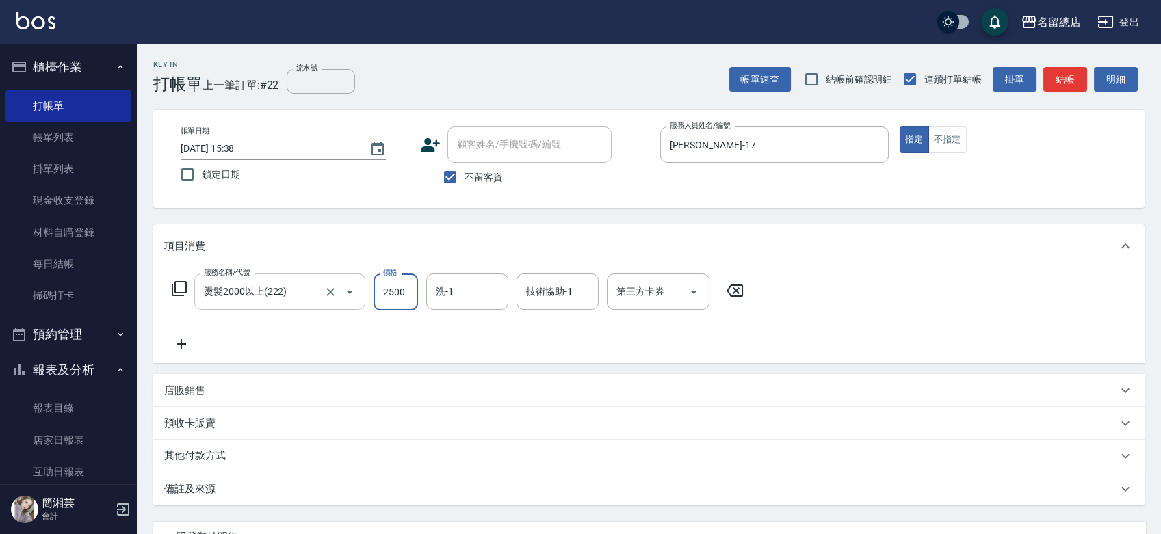
type input "2500"
type input "sally-41"
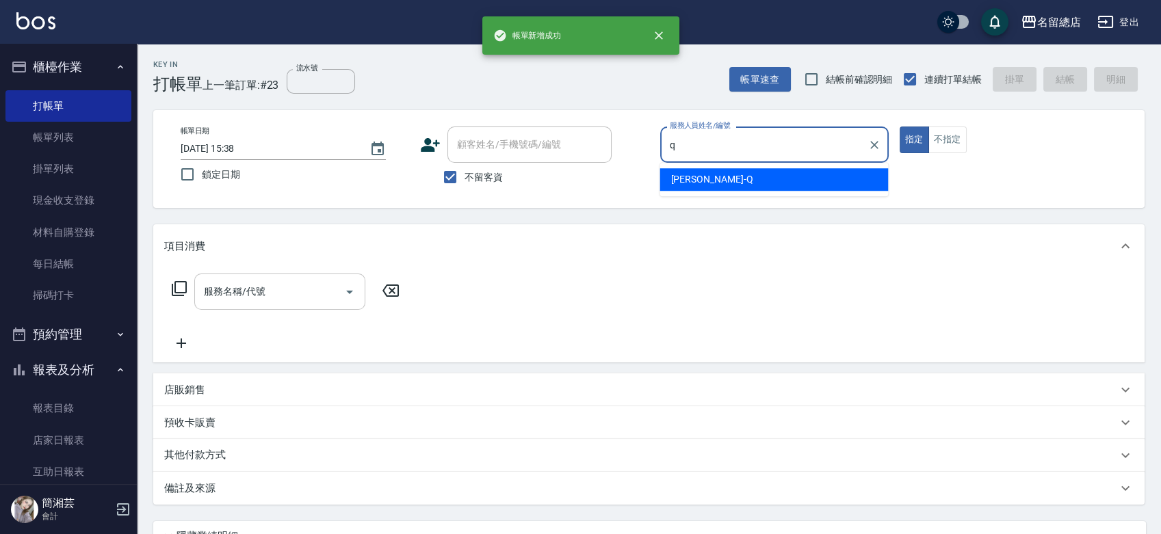
type input "[PERSON_NAME]"
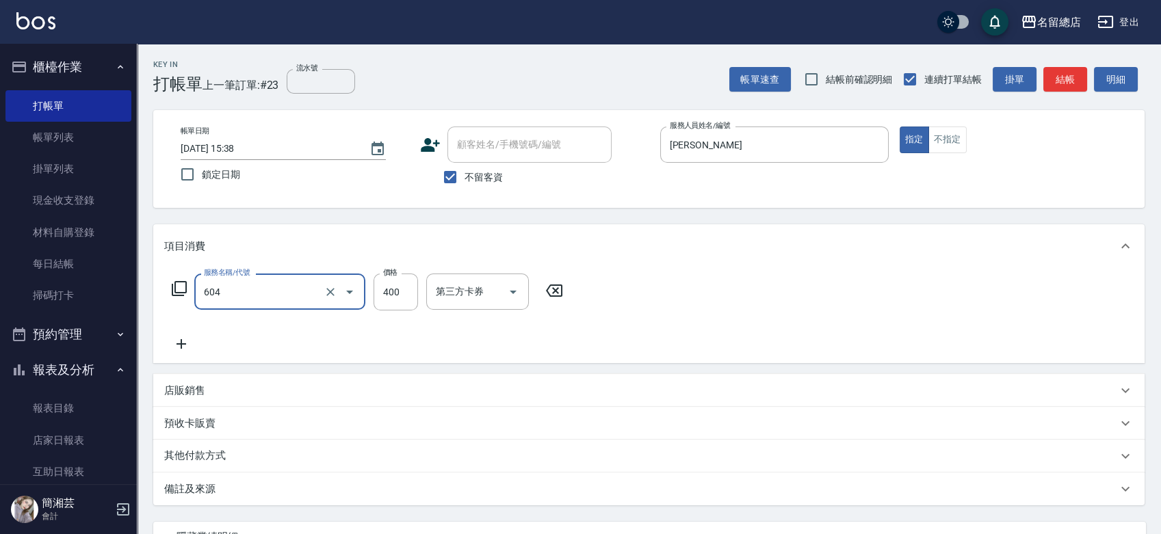
type input "健康洗髮(604)"
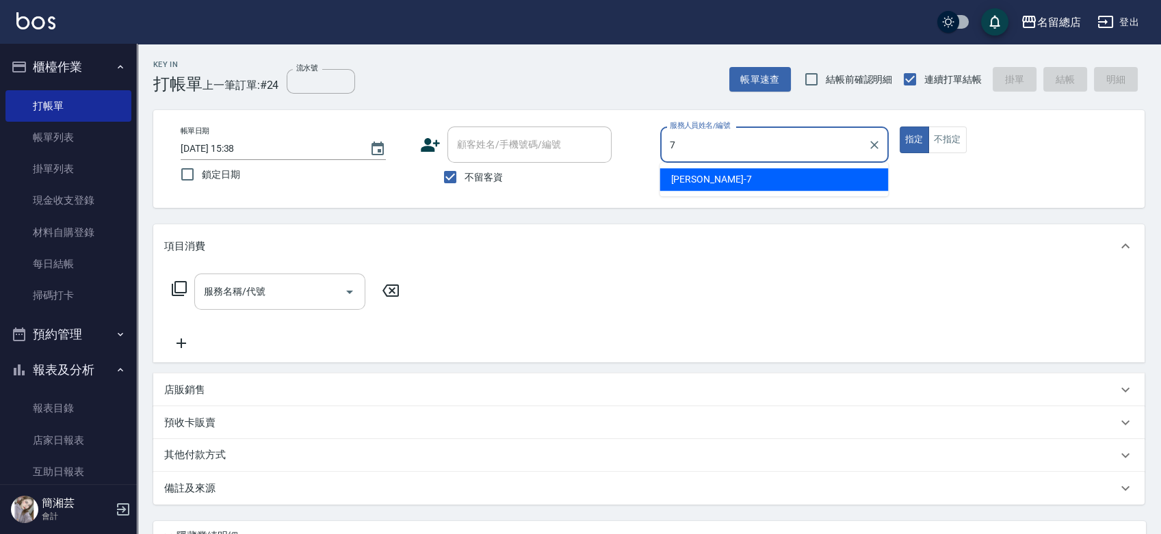
type input "Mick-7"
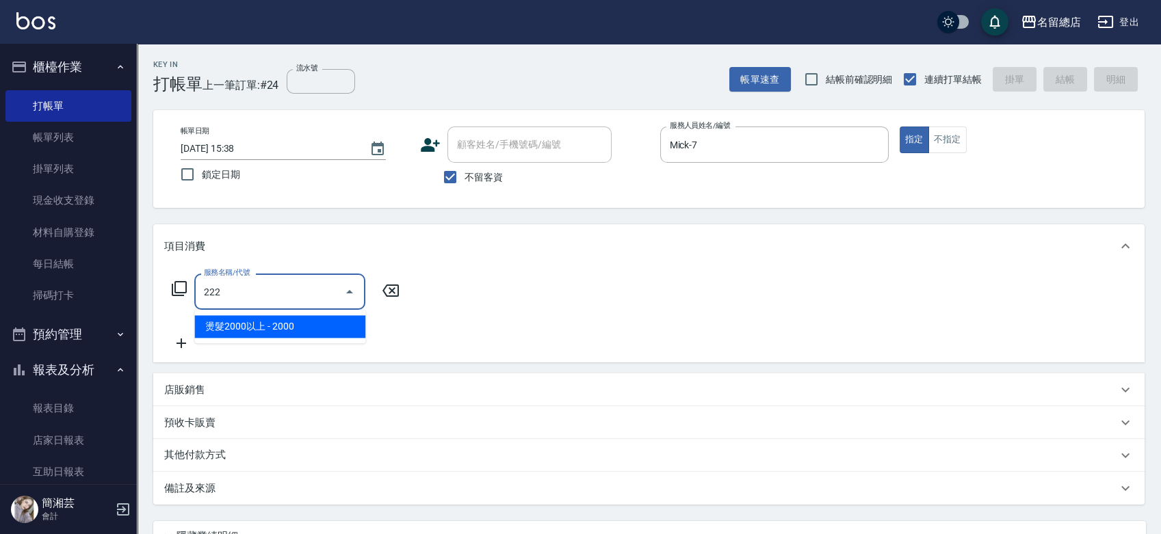
type input "燙髮2000以上(222)"
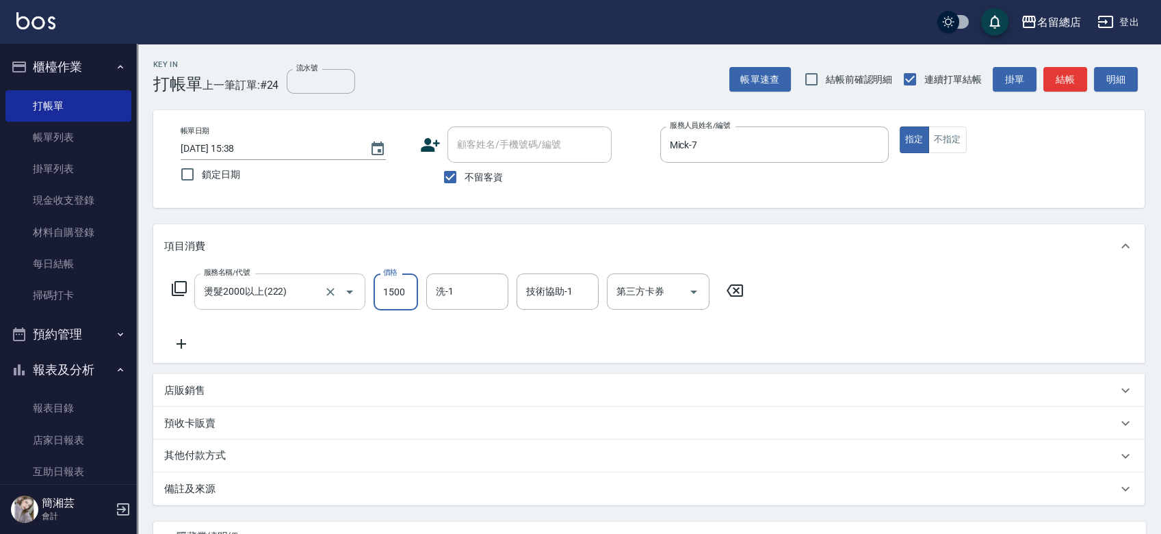
type input "1500"
type input "[PERSON_NAME]-34"
click at [194, 462] on p "其他付款方式" at bounding box center [198, 456] width 68 height 15
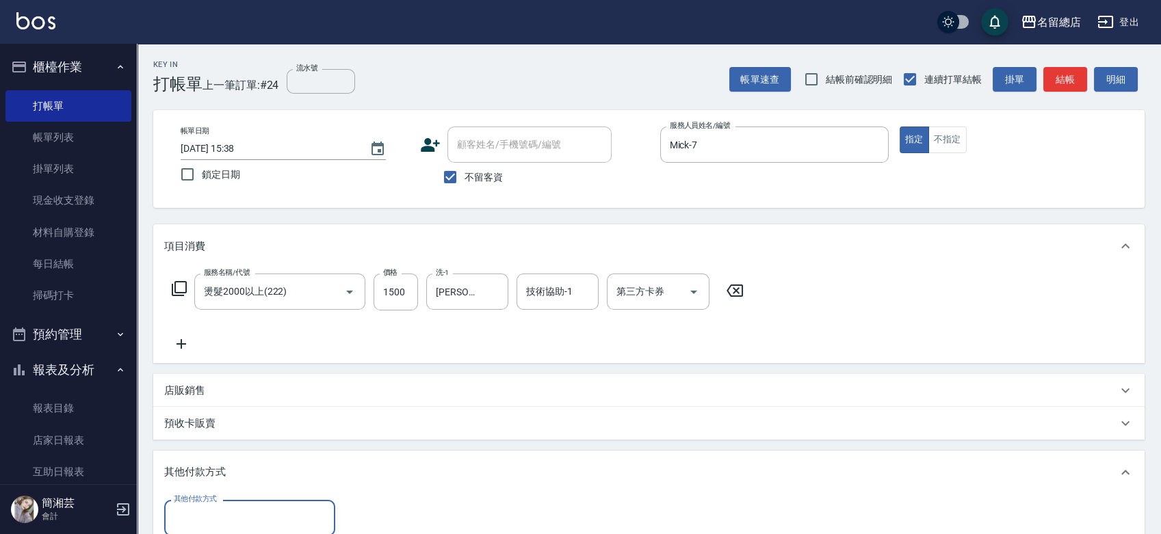
click at [219, 510] on input "其他付款方式" at bounding box center [249, 518] width 159 height 24
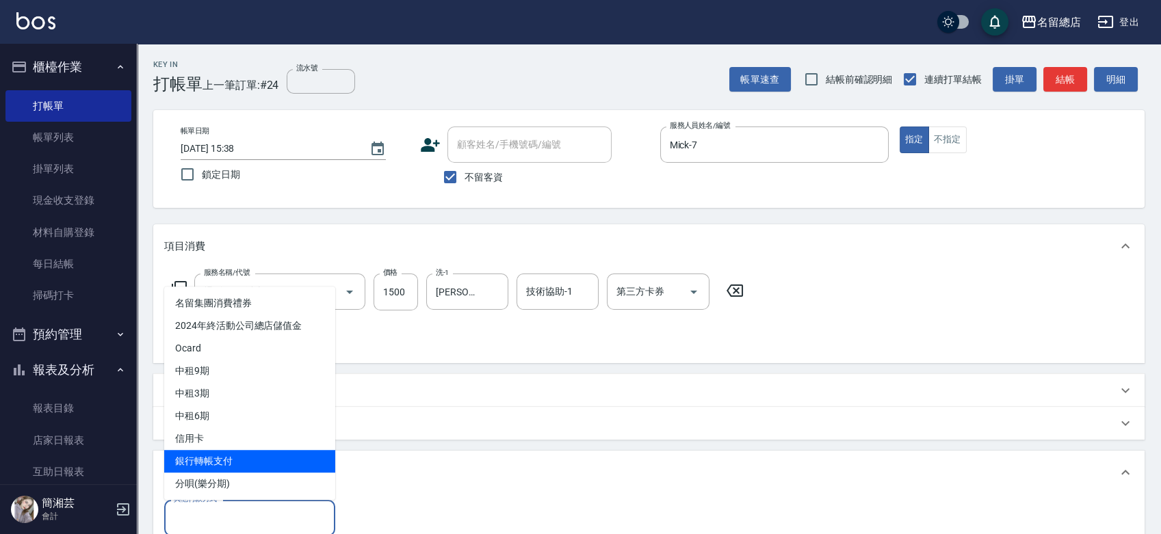
click at [211, 459] on span "銀行轉帳支付" at bounding box center [249, 461] width 171 height 23
type input "銀行轉帳支付"
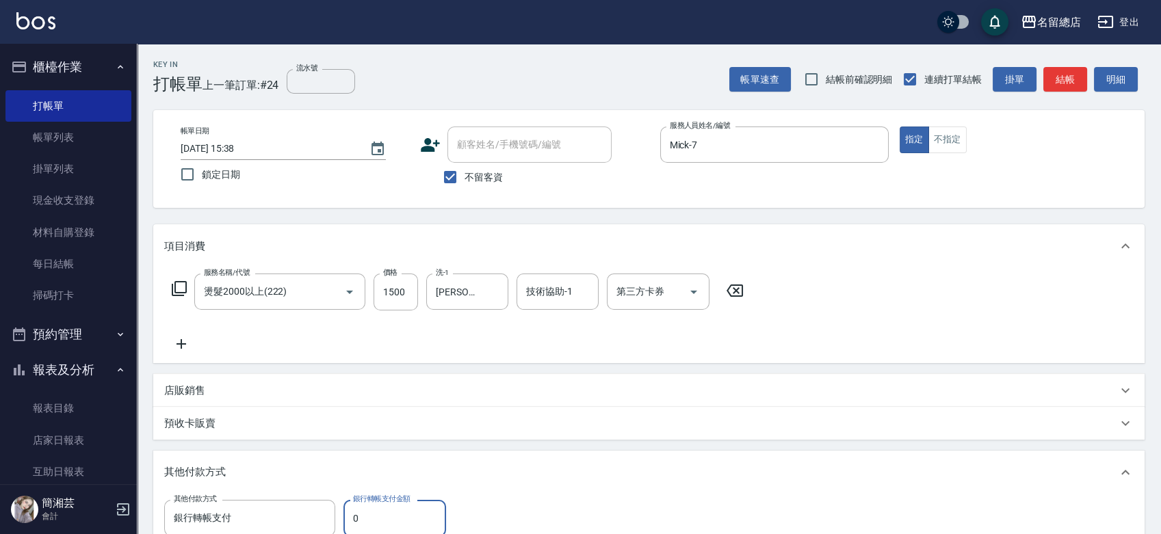
scroll to position [3, 0]
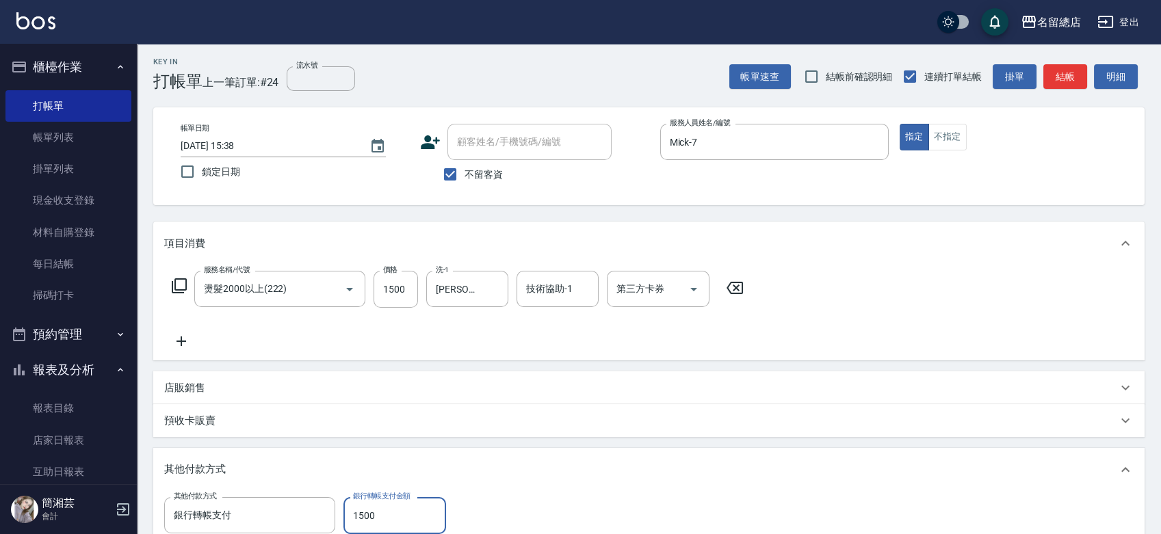
type input "1500"
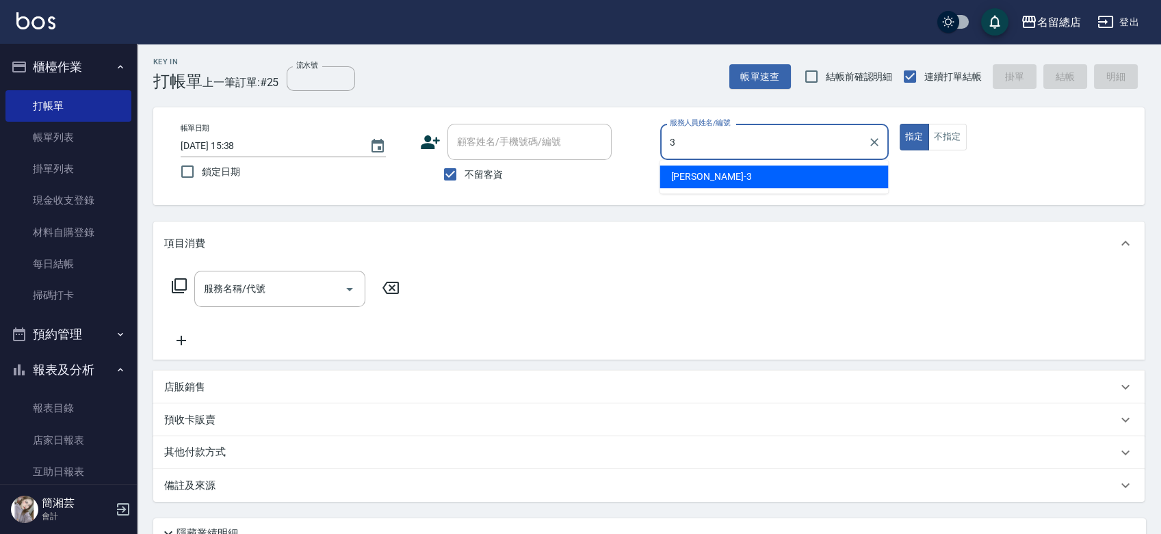
type input "[PERSON_NAME]-3"
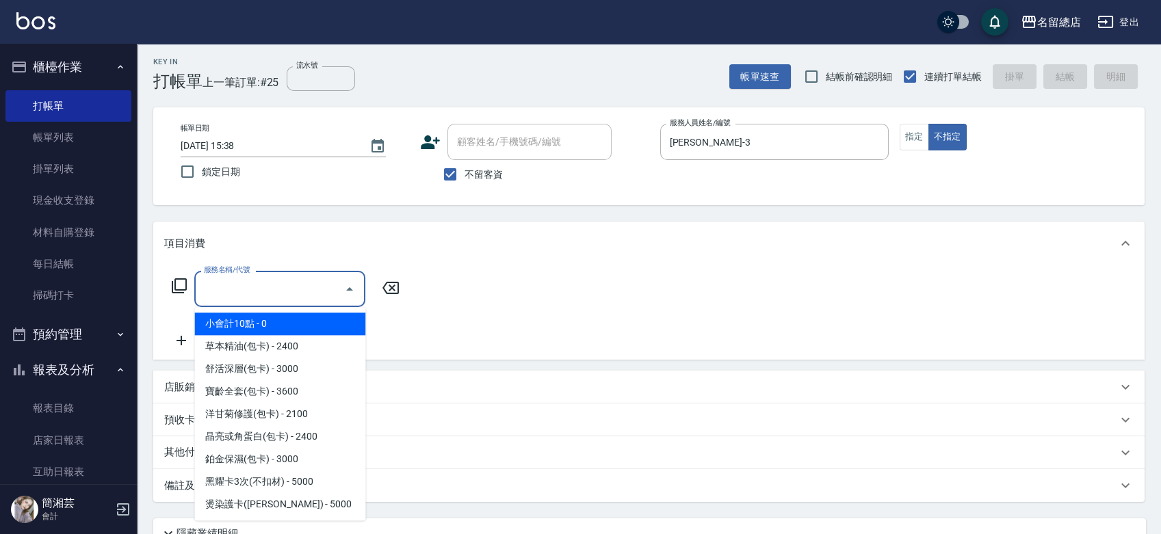
click at [248, 290] on input "服務名稱/代號" at bounding box center [270, 289] width 138 height 24
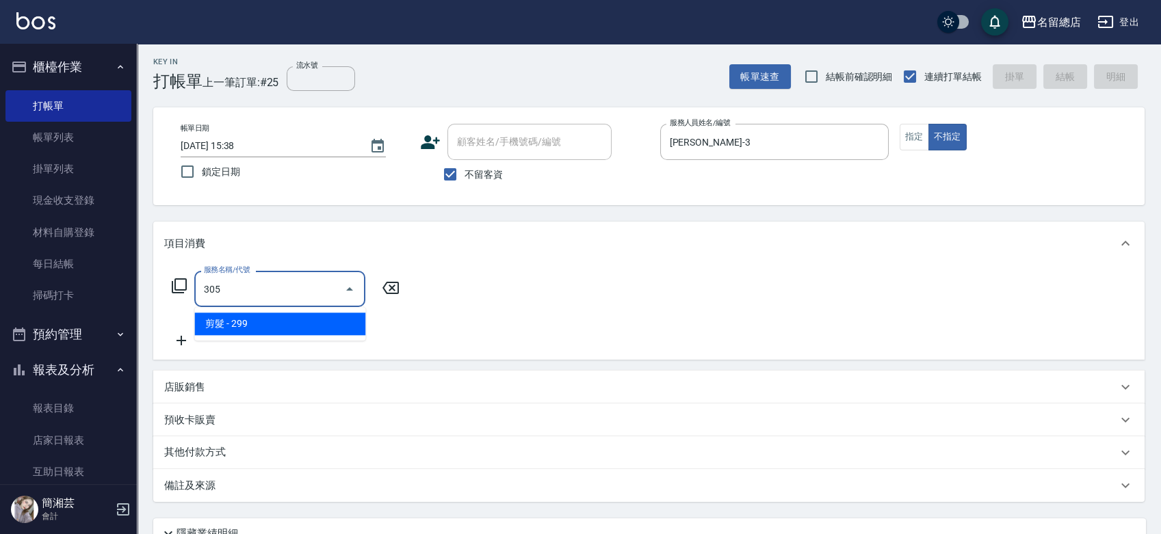
type input "剪髮(305)"
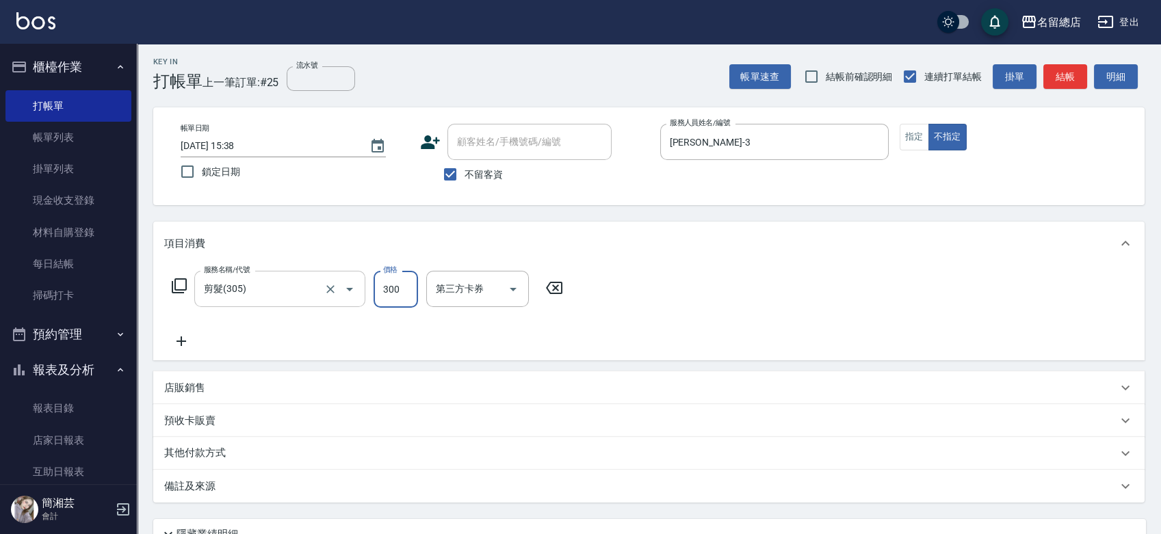
type input "300"
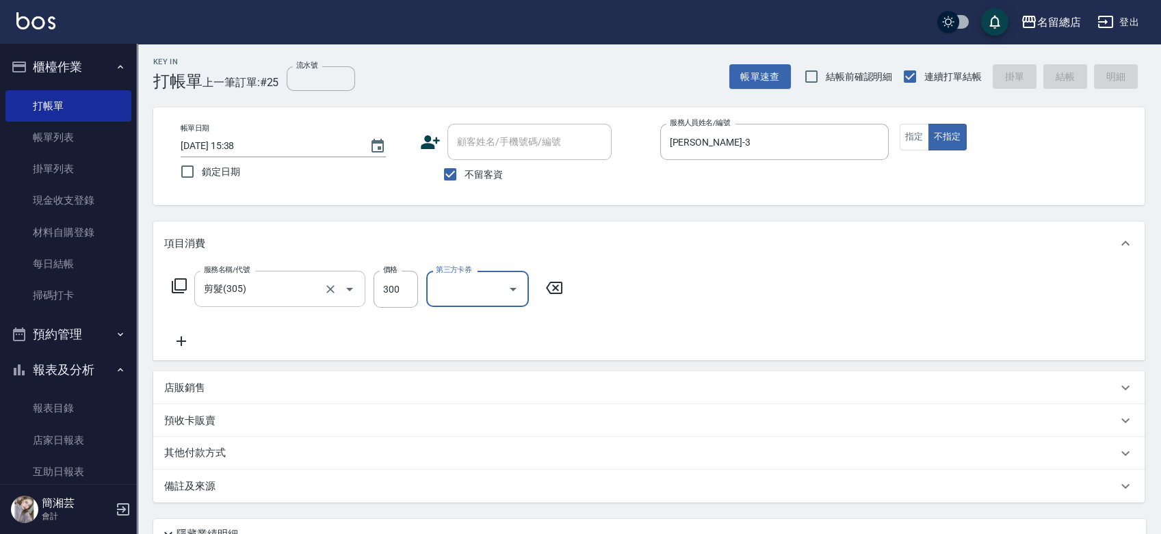
type input "[DATE] 15:39"
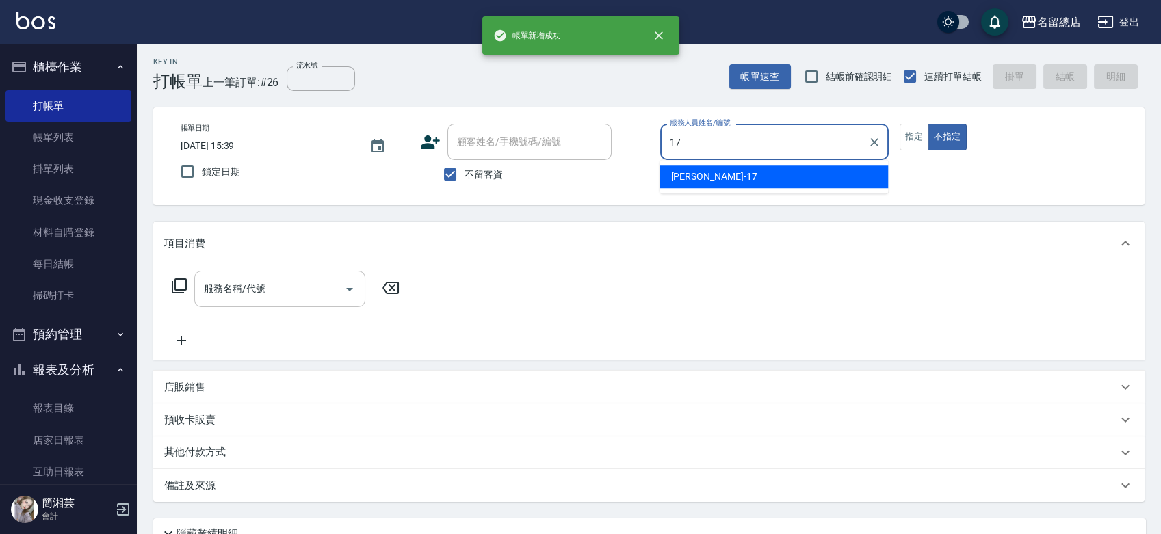
type input "[PERSON_NAME]-17"
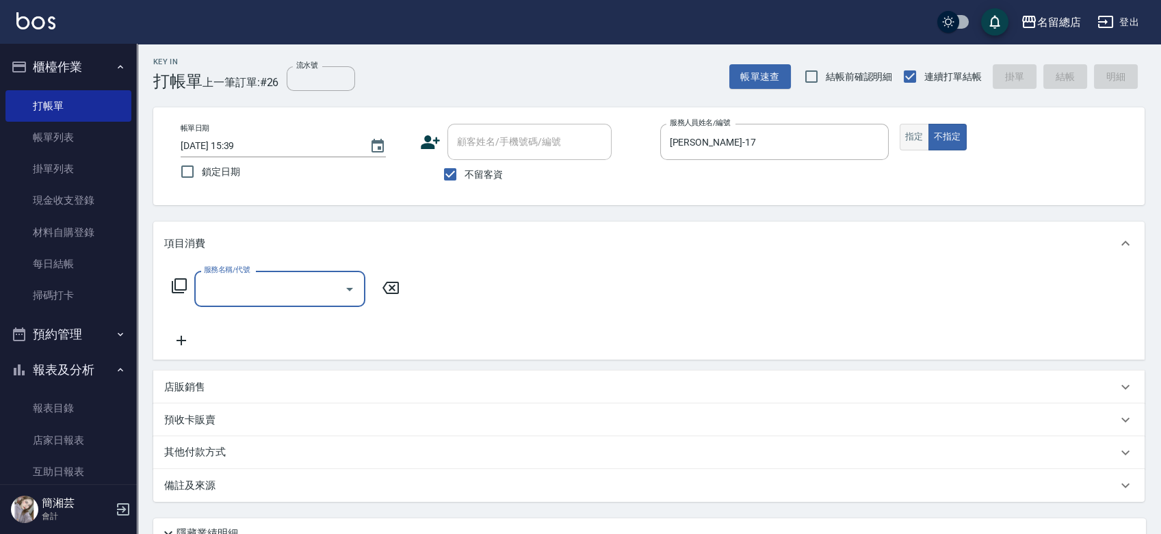
click at [927, 144] on button "指定" at bounding box center [914, 137] width 29 height 27
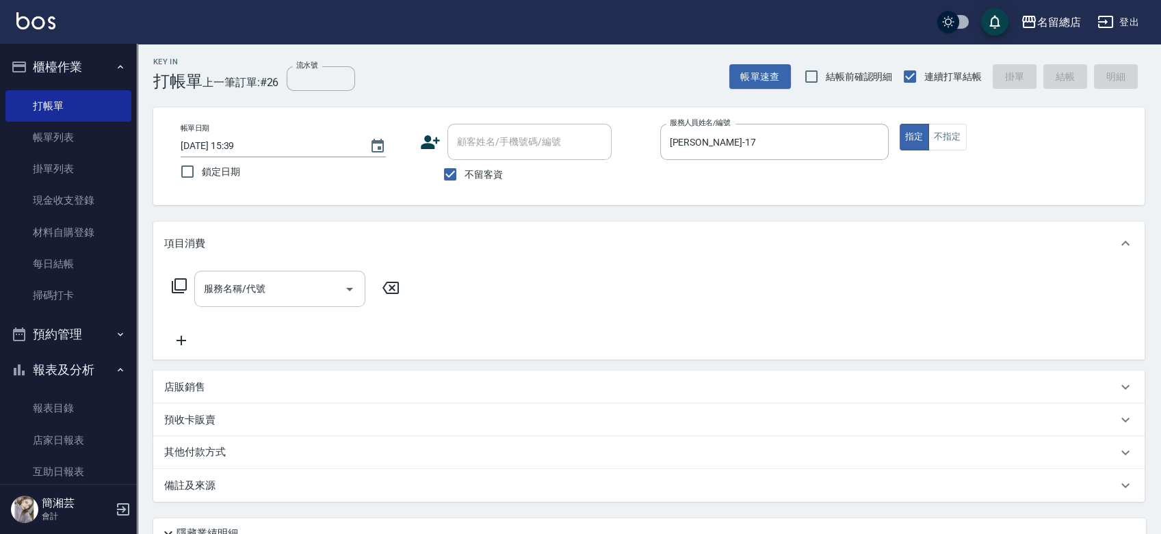
click at [270, 284] on input "服務名稱/代號" at bounding box center [270, 289] width 138 height 24
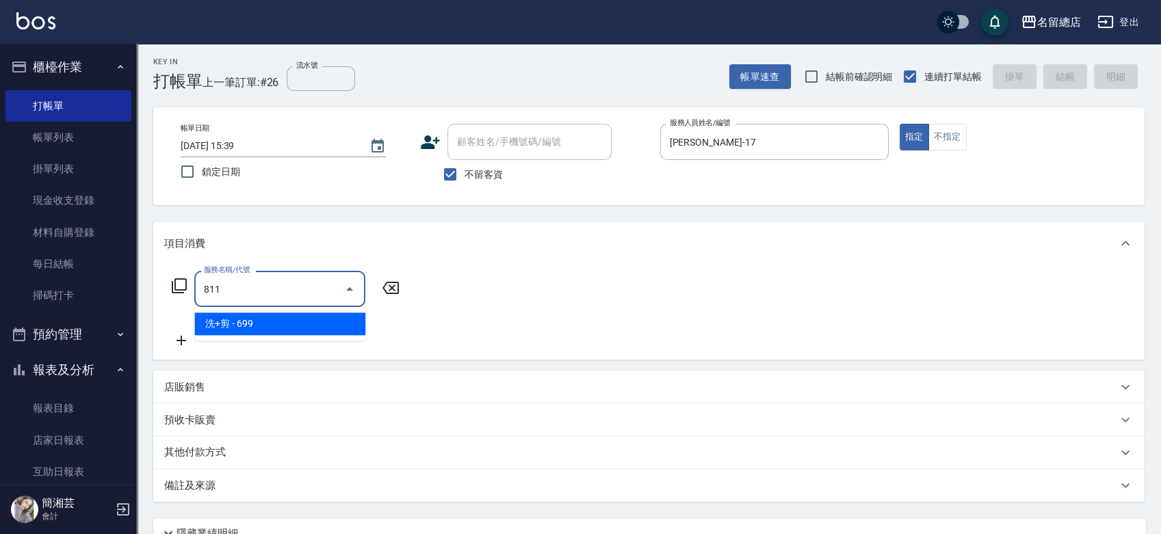
type input "洗+剪(811)"
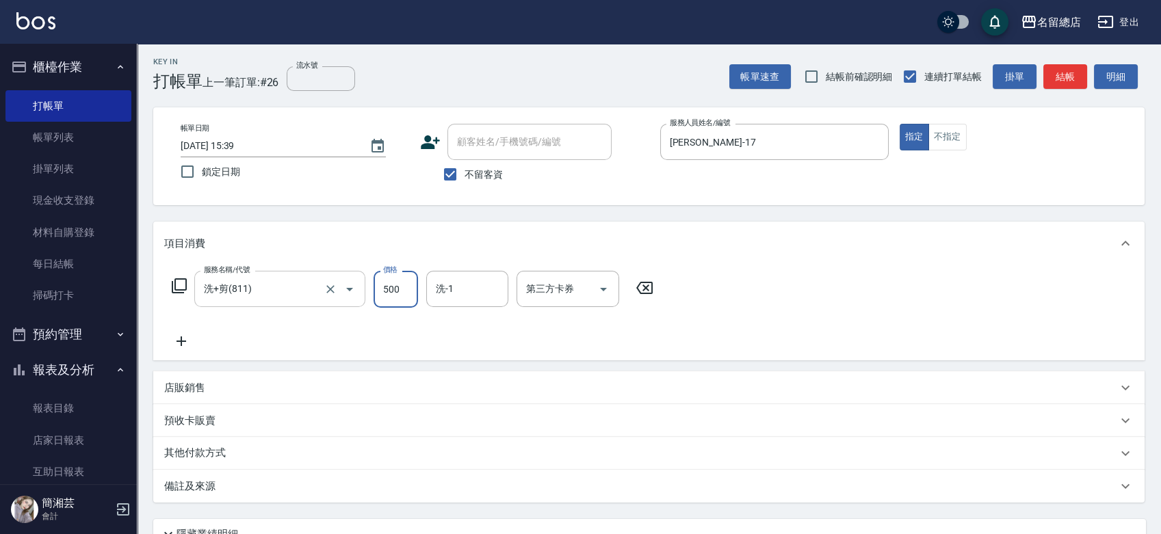
type input "500"
type input "[PERSON_NAME]-42"
click at [217, 443] on div "其他付款方式" at bounding box center [649, 453] width 992 height 33
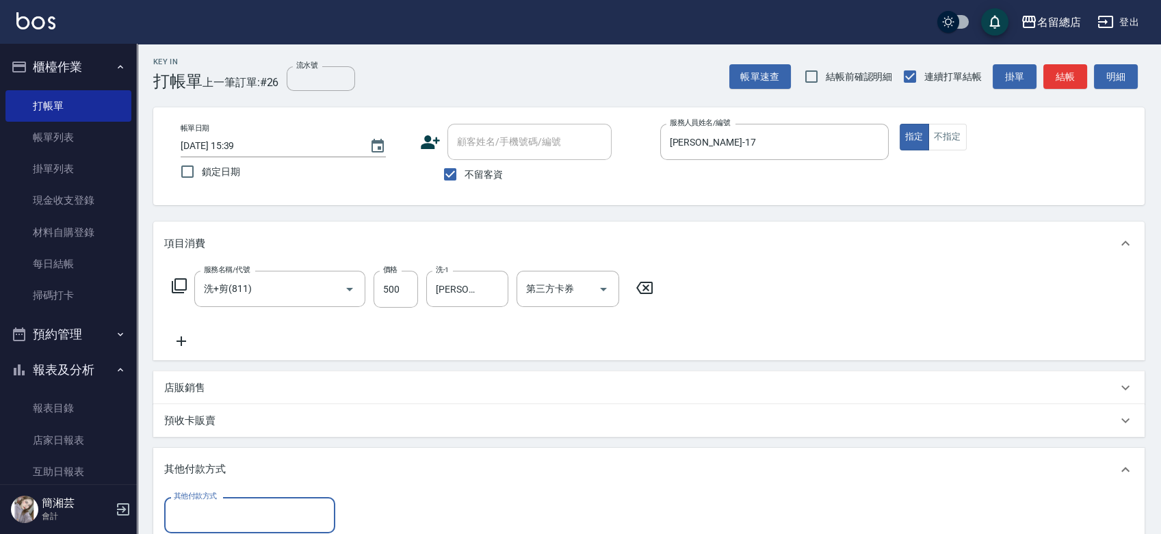
scroll to position [0, 0]
click at [211, 518] on input "其他付款方式" at bounding box center [249, 516] width 159 height 24
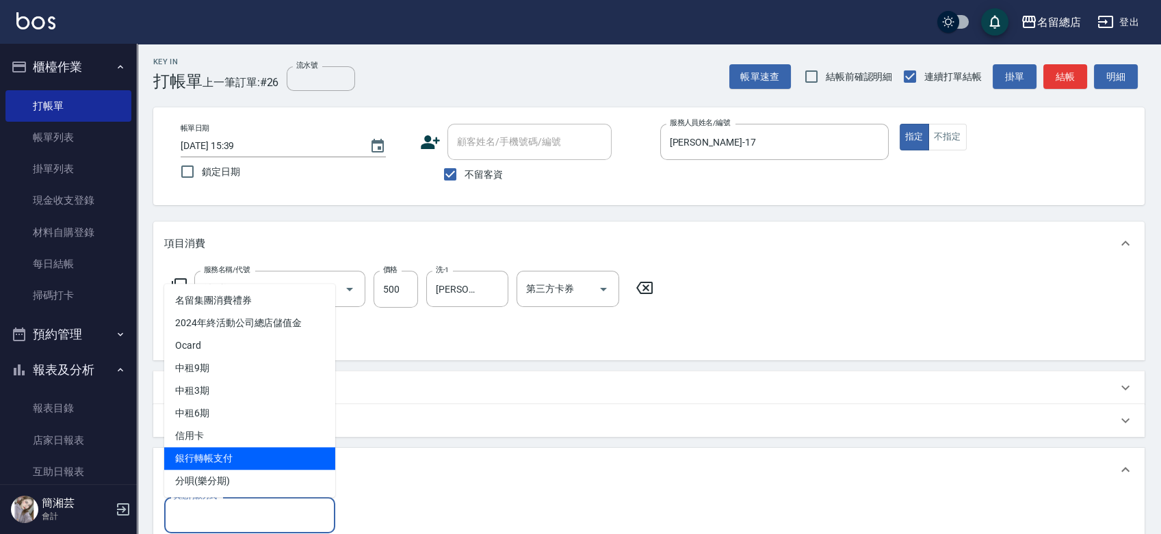
click at [209, 463] on span "銀行轉帳支付" at bounding box center [249, 459] width 171 height 23
type input "銀行轉帳支付"
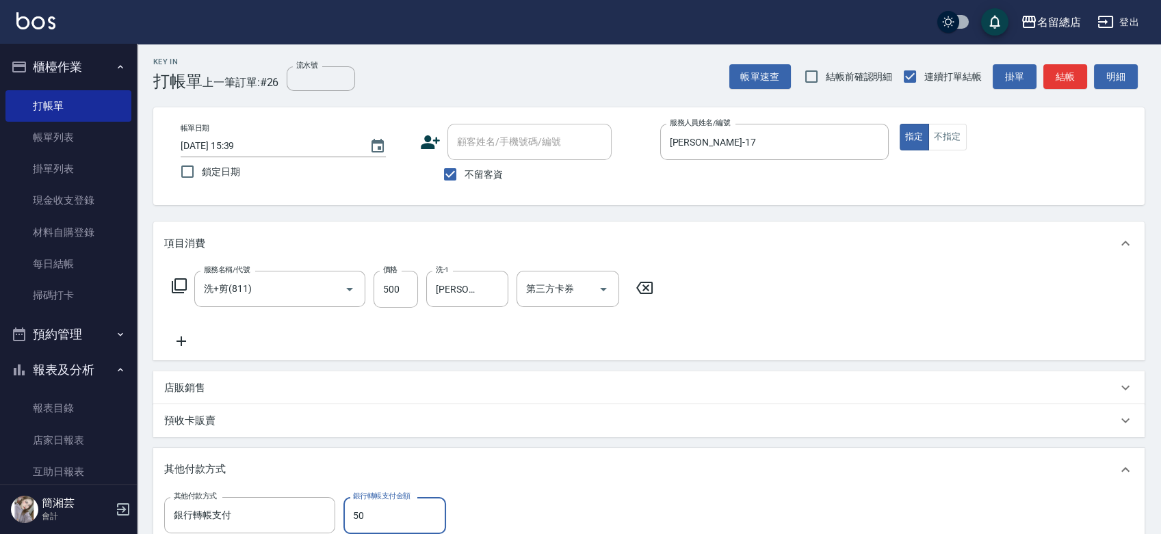
type input "500"
